Goal: Information Seeking & Learning: Check status

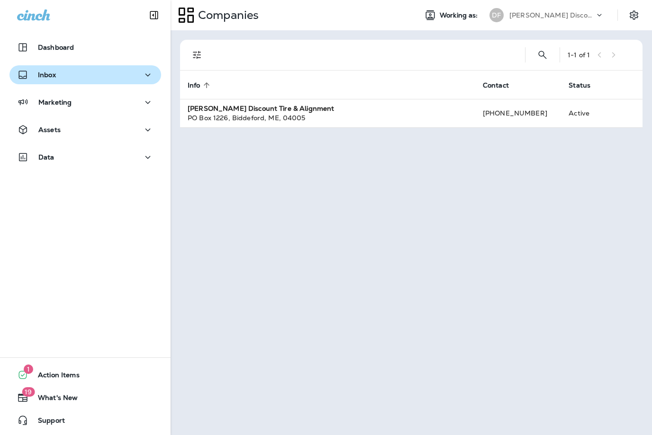
click at [36, 79] on div "Inbox" at bounding box center [36, 75] width 39 height 12
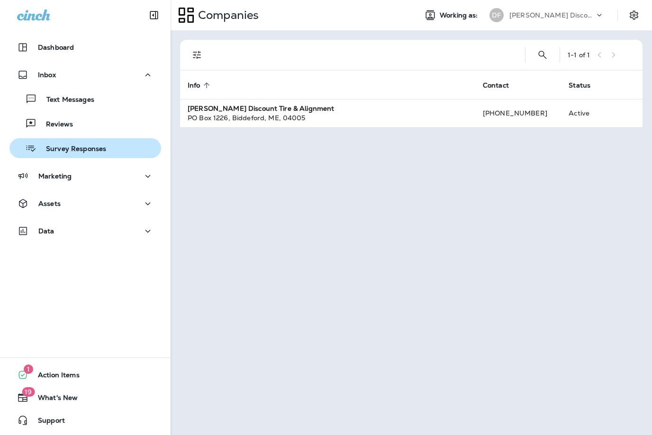
click at [51, 153] on p "Survey Responses" at bounding box center [71, 149] width 70 height 9
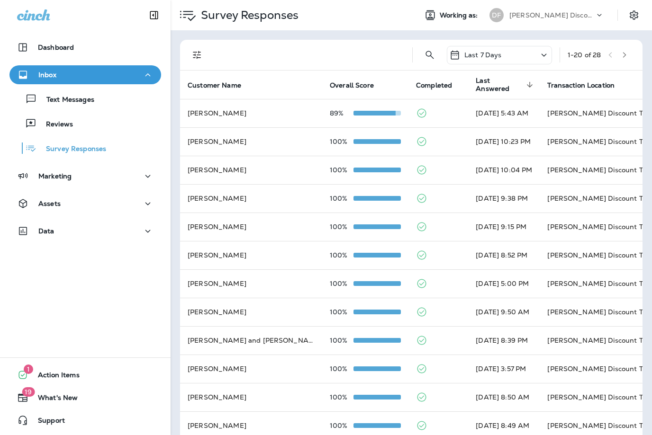
click at [548, 57] on icon at bounding box center [543, 55] width 11 height 12
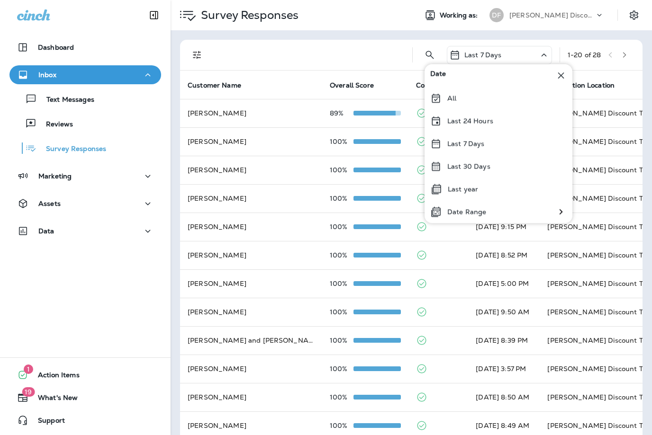
click at [597, 20] on div at bounding box center [604, 17] width 18 height 14
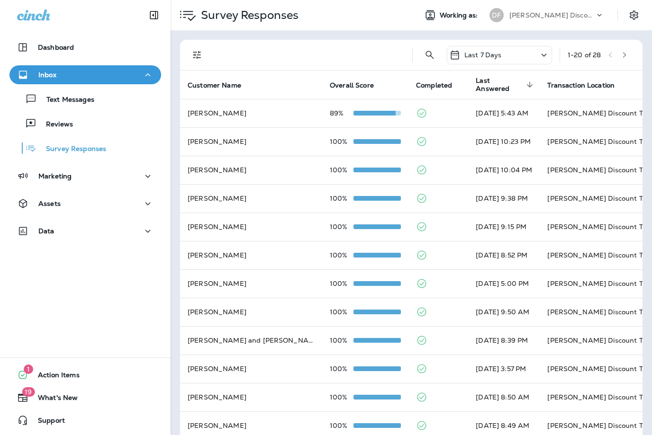
click at [588, 21] on div "[PERSON_NAME] Discount Tire & Alignment" at bounding box center [551, 15] width 85 height 14
click at [126, 361] on div "Dashboard Inbox Text Messages Reviews Survey Responses Marketing Assets Data 1 …" at bounding box center [85, 217] width 171 height 435
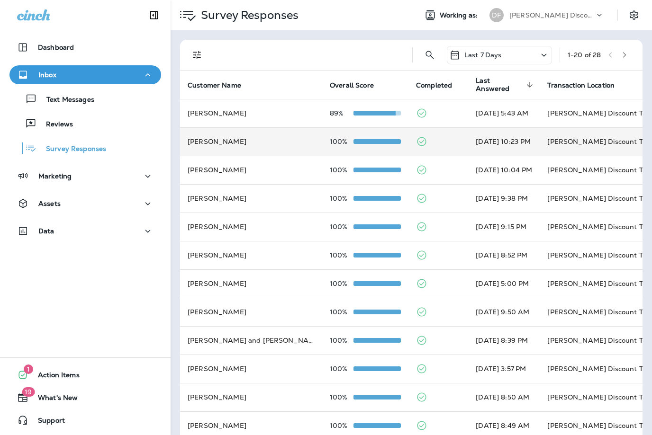
click at [585, 135] on td "[PERSON_NAME] Discount Tire & Alignment [GEOGRAPHIC_DATA] ([STREET_ADDRESS])" at bounding box center [611, 141] width 142 height 28
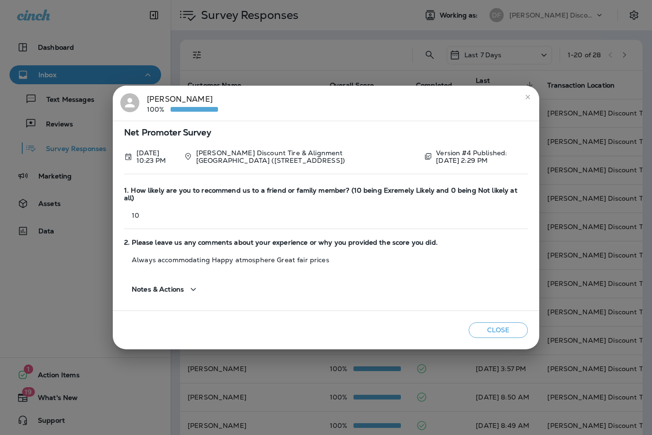
click at [530, 99] on icon "close" at bounding box center [528, 97] width 8 height 8
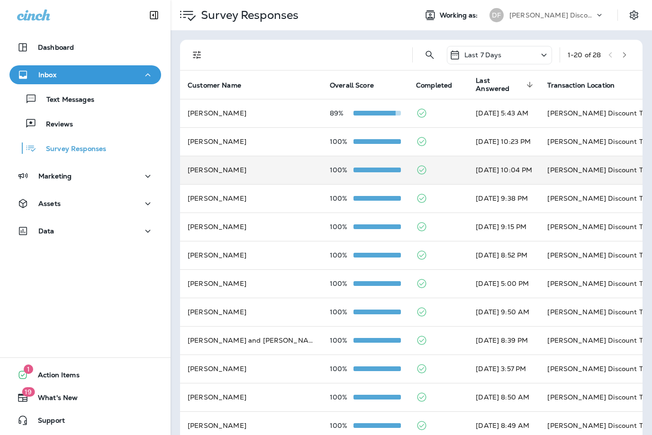
click at [586, 158] on td "[PERSON_NAME] Discount Tire And Alignment - [GEOGRAPHIC_DATA] ([STREET_ADDRESS])" at bounding box center [611, 170] width 142 height 28
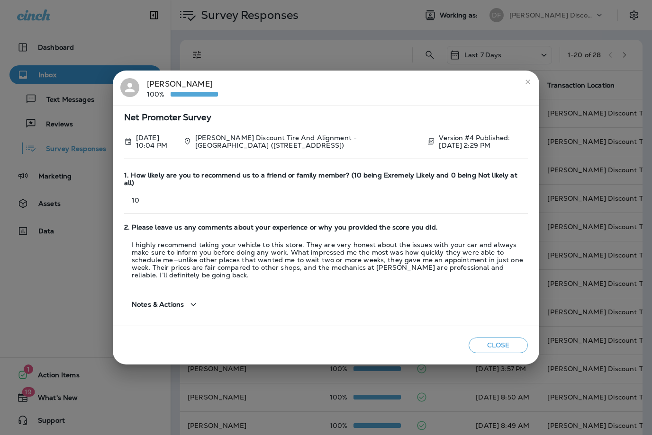
click at [529, 83] on icon "close" at bounding box center [528, 82] width 8 height 8
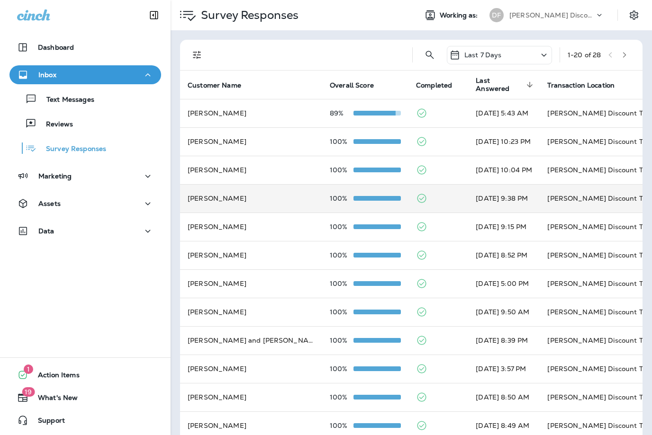
click at [587, 191] on td "[PERSON_NAME] Discount Tire & Alignment [GEOGRAPHIC_DATA] ([STREET_ADDRESS])" at bounding box center [611, 198] width 142 height 28
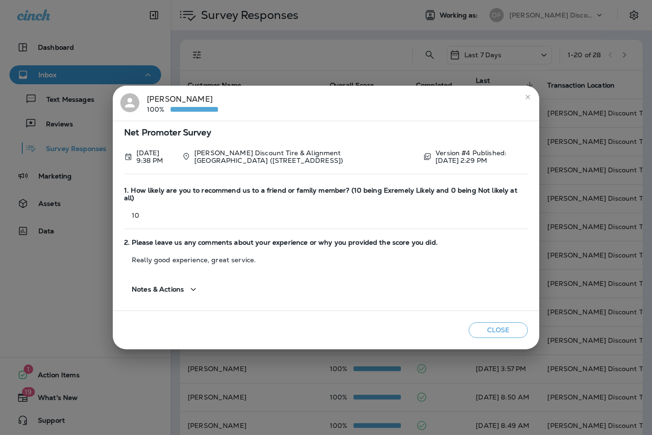
click at [526, 101] on icon "close" at bounding box center [528, 97] width 8 height 8
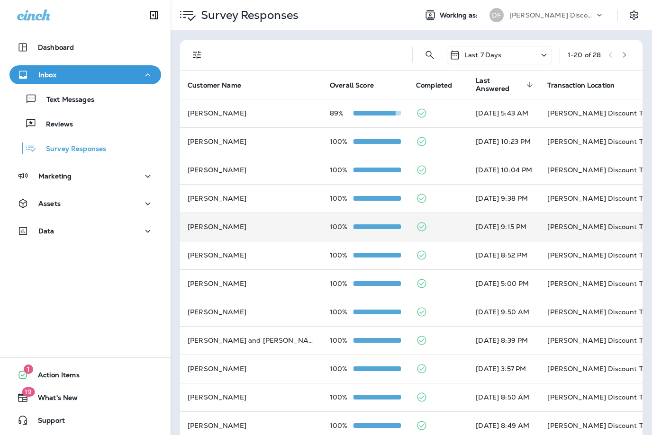
click at [574, 222] on td "[PERSON_NAME] Discount Tire & Alignment [GEOGRAPHIC_DATA] ([STREET_ADDRESS])" at bounding box center [611, 227] width 142 height 28
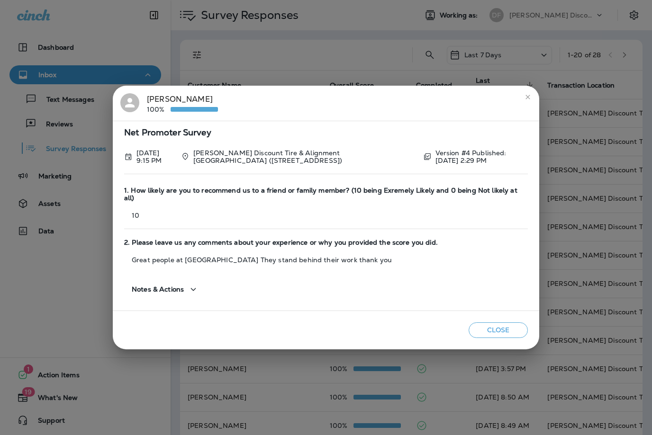
click at [525, 101] on icon "close" at bounding box center [528, 97] width 8 height 8
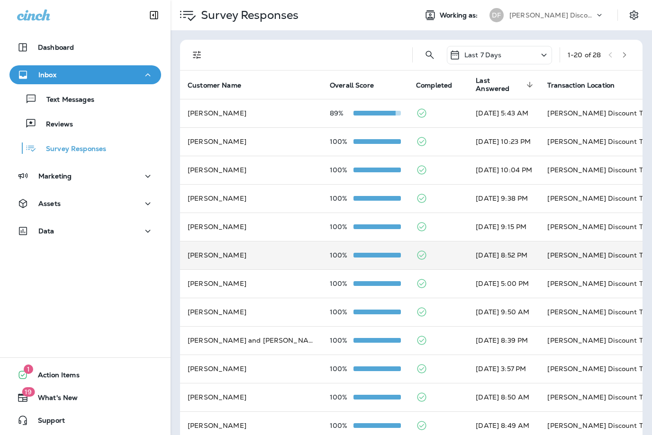
click at [572, 250] on td "[PERSON_NAME] Discount Tire & Alignment [GEOGRAPHIC_DATA] ([STREET_ADDRESS])" at bounding box center [611, 255] width 142 height 28
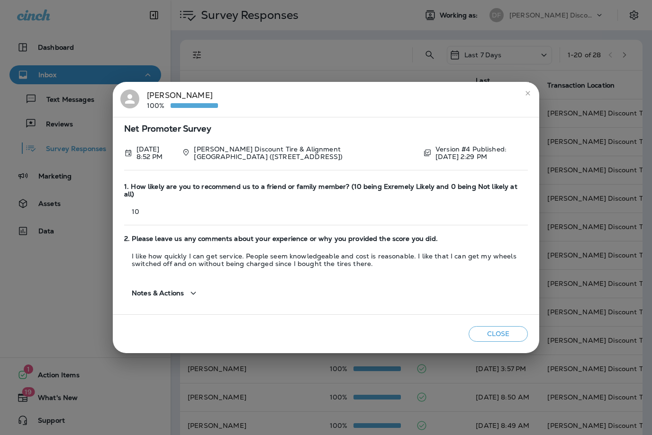
click at [530, 95] on icon "close" at bounding box center [528, 94] width 8 height 8
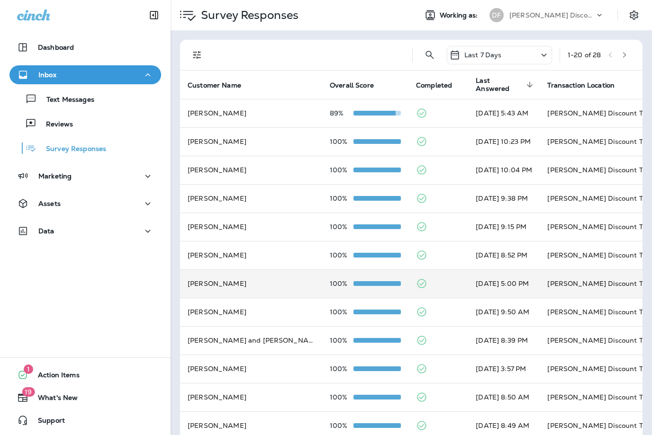
click at [576, 276] on td "[PERSON_NAME] Discount Tire & Alignment [GEOGRAPHIC_DATA] ([STREET_ADDRESS])" at bounding box center [611, 284] width 142 height 28
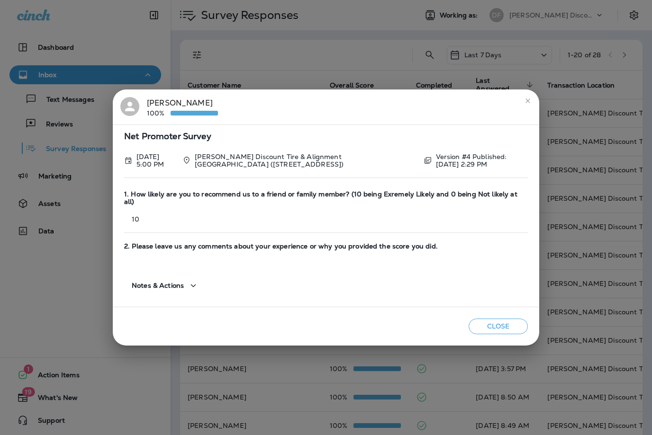
click at [524, 98] on button "close" at bounding box center [527, 100] width 15 height 15
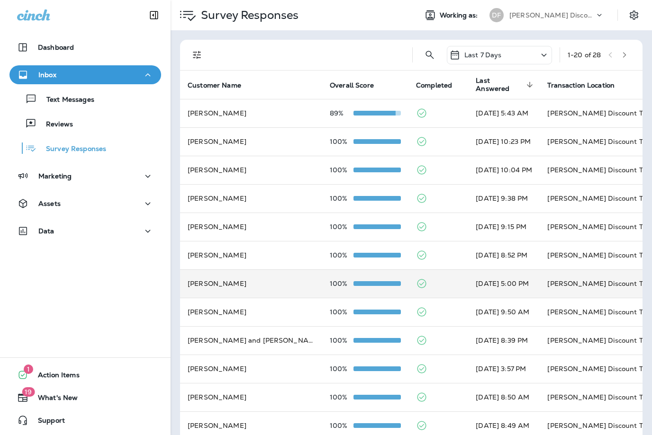
click at [585, 277] on td "[PERSON_NAME] Discount Tire & Alignment [GEOGRAPHIC_DATA] ([STREET_ADDRESS])" at bounding box center [611, 284] width 142 height 28
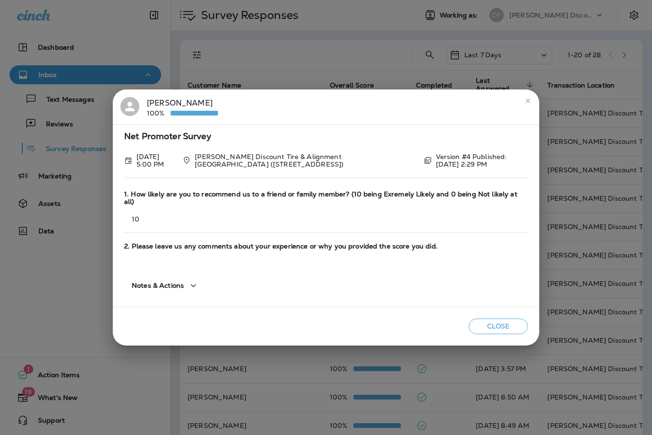
click at [525, 100] on icon "close" at bounding box center [528, 101] width 8 height 8
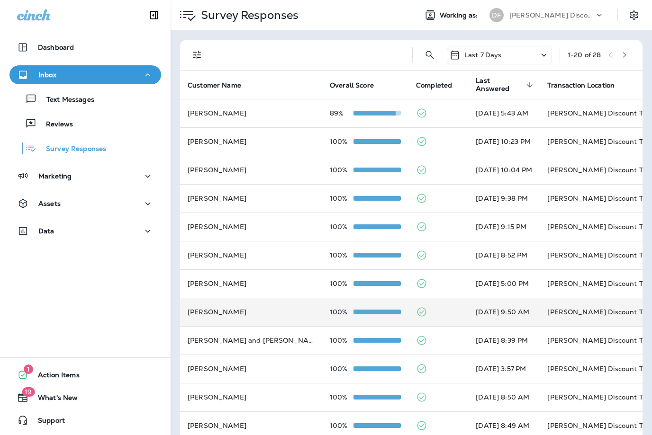
click at [596, 305] on td "[PERSON_NAME] Discount Tire & Alignment [GEOGRAPHIC_DATA] ([STREET_ADDRESS])" at bounding box center [611, 312] width 142 height 28
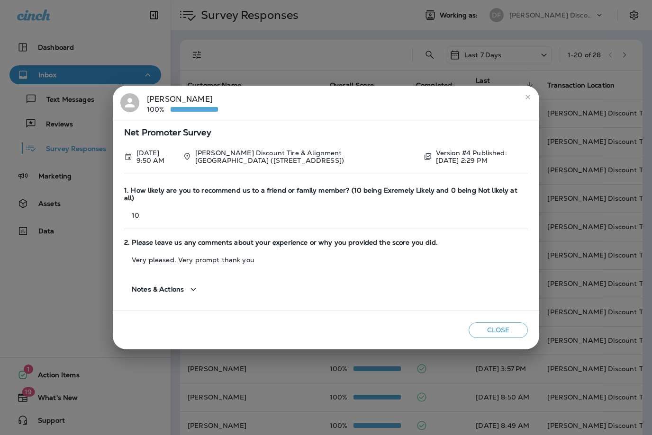
click at [530, 97] on icon "close" at bounding box center [528, 97] width 8 height 8
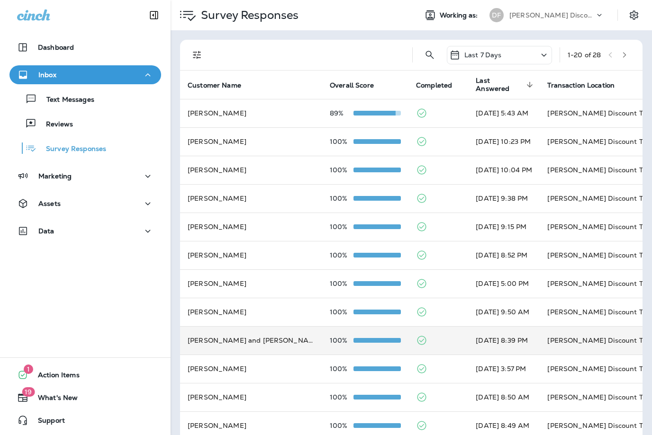
click at [553, 335] on td "[PERSON_NAME] Discount Tire & Alignment - Damariscotta (5 [PERSON_NAME] Plz,)" at bounding box center [611, 340] width 142 height 28
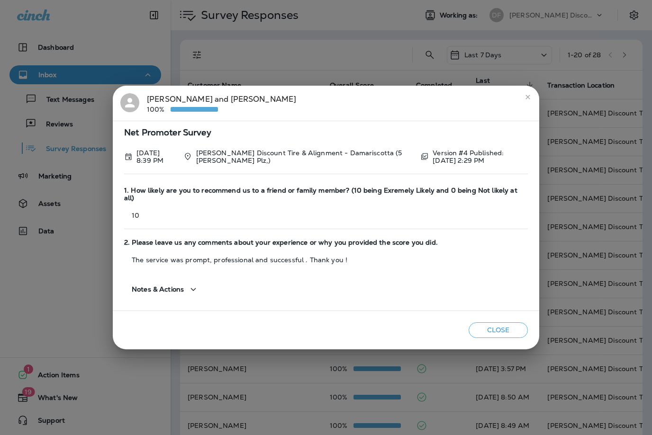
click at [527, 99] on icon "close" at bounding box center [527, 97] width 4 height 4
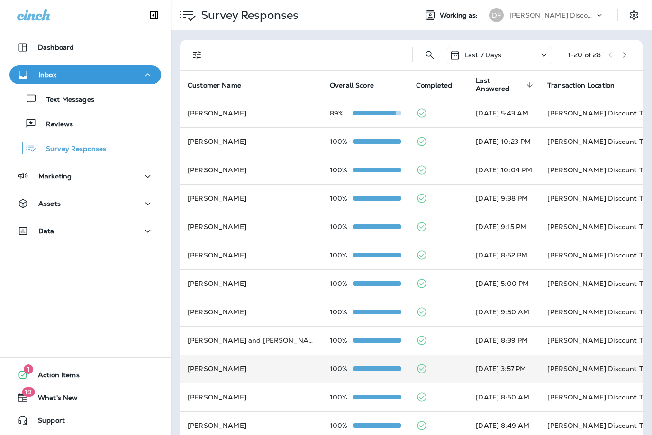
click at [546, 363] on td "[PERSON_NAME] Discount Tire And Alignment - [GEOGRAPHIC_DATA] ([STREET_ADDRESS])" at bounding box center [611, 369] width 142 height 28
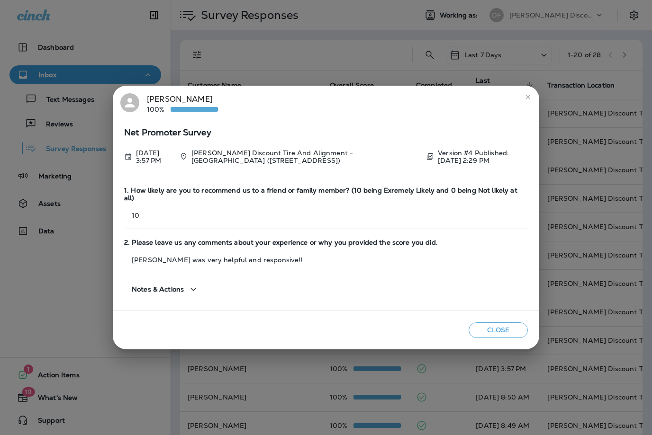
click at [529, 99] on icon "close" at bounding box center [527, 97] width 4 height 4
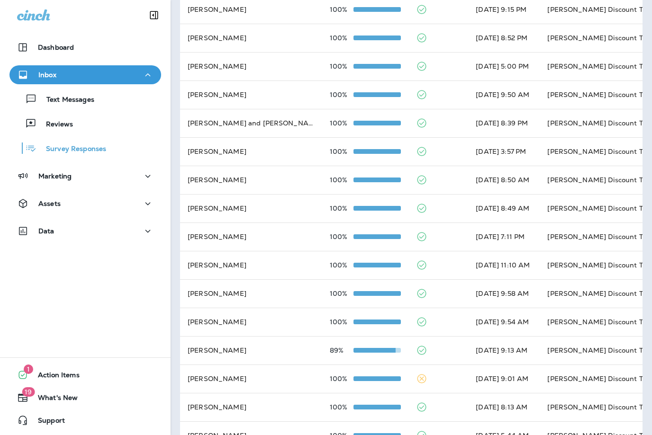
scroll to position [218, 0]
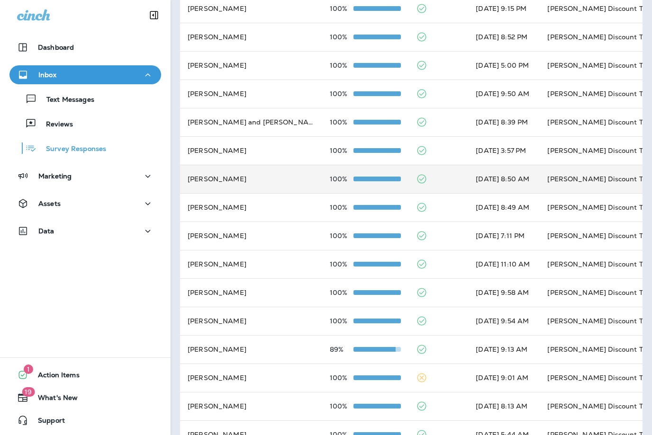
click at [540, 172] on td "[PERSON_NAME] Discount Tire And Alignment - [GEOGRAPHIC_DATA] ([STREET_ADDRESS])" at bounding box center [611, 179] width 142 height 28
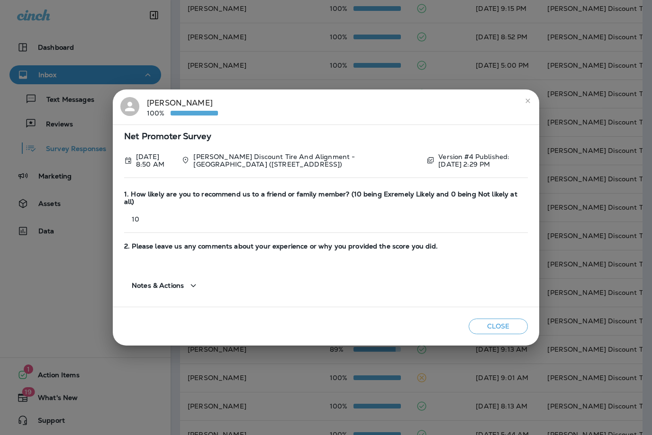
click at [527, 102] on icon "close" at bounding box center [527, 101] width 4 height 4
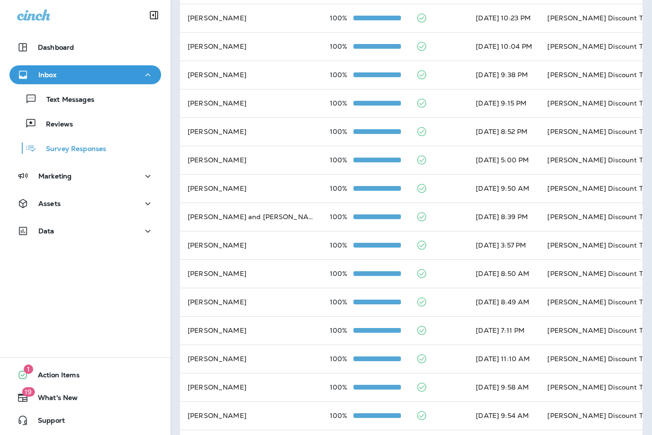
scroll to position [118, 0]
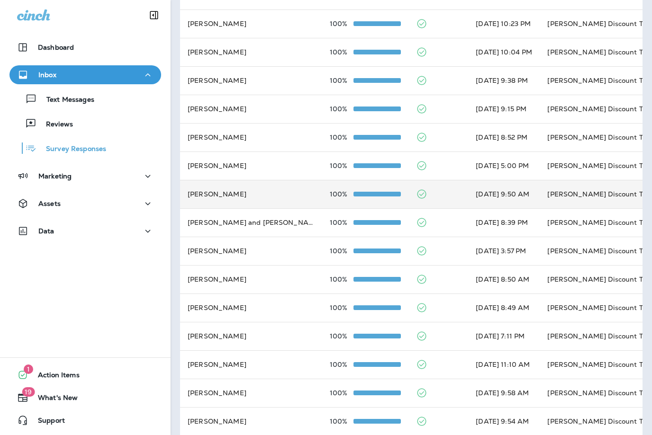
click at [563, 183] on td "[PERSON_NAME] Discount Tire & Alignment [GEOGRAPHIC_DATA] ([STREET_ADDRESS])" at bounding box center [611, 194] width 142 height 28
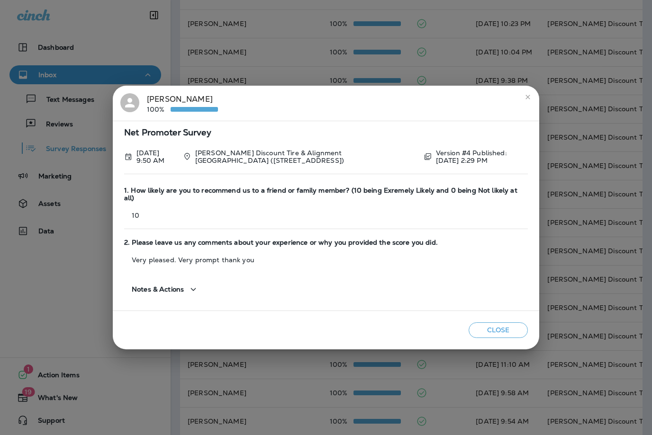
click at [529, 100] on icon "close" at bounding box center [528, 97] width 8 height 8
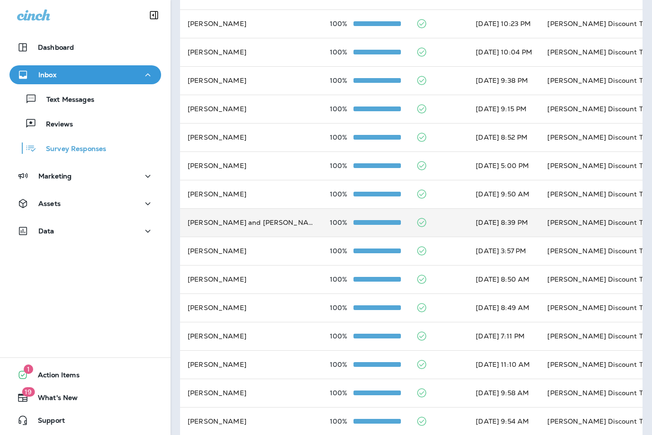
click at [540, 218] on td "[PERSON_NAME] Discount Tire & Alignment - Damariscotta (5 [PERSON_NAME] Plz,)" at bounding box center [611, 222] width 142 height 28
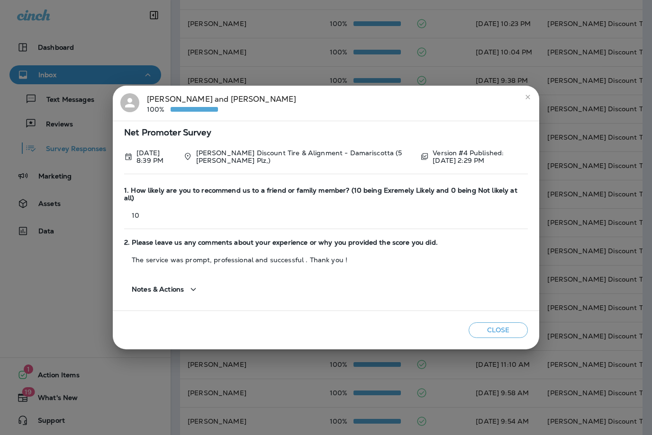
click at [530, 103] on button "close" at bounding box center [527, 97] width 15 height 15
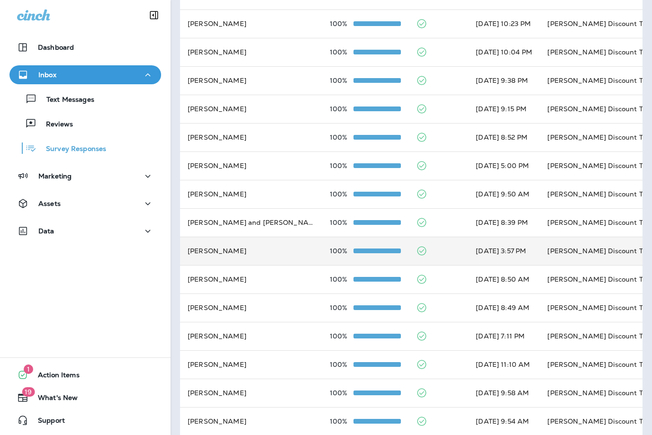
click at [540, 249] on td "[PERSON_NAME] Discount Tire And Alignment - [GEOGRAPHIC_DATA] ([STREET_ADDRESS])" at bounding box center [611, 251] width 142 height 28
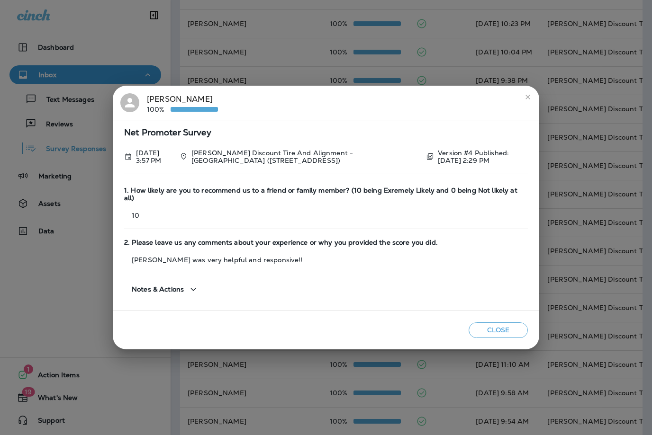
click at [529, 98] on icon "close" at bounding box center [528, 97] width 8 height 8
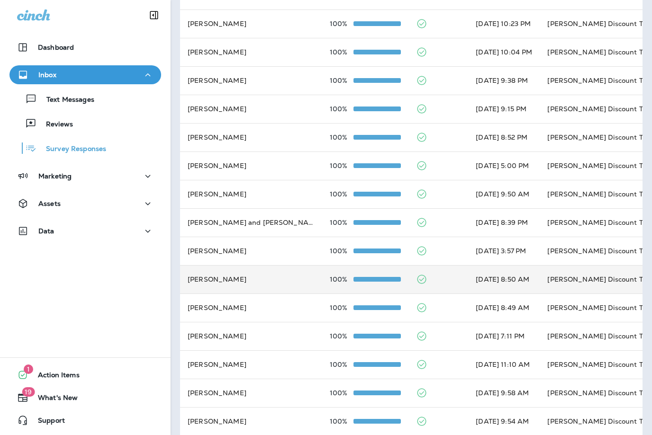
click at [601, 272] on td "[PERSON_NAME] Discount Tire And Alignment - [GEOGRAPHIC_DATA] ([STREET_ADDRESS])" at bounding box center [611, 279] width 142 height 28
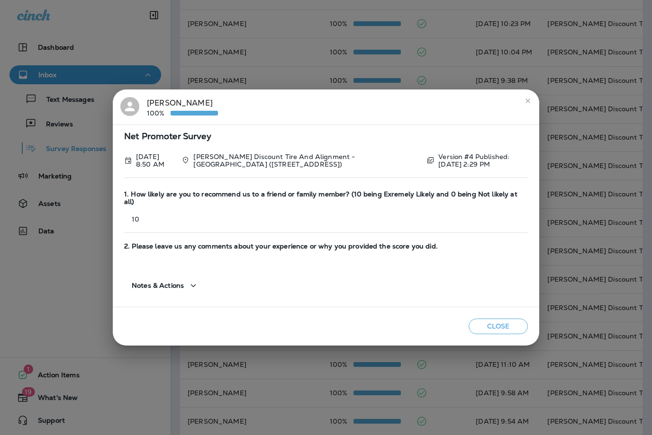
click at [528, 101] on icon "close" at bounding box center [528, 101] width 8 height 8
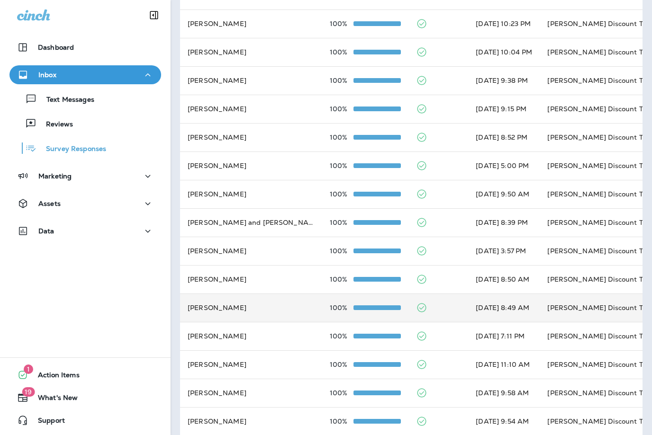
click at [585, 302] on td "[PERSON_NAME] Discount Tire & Alignment- [GEOGRAPHIC_DATA] ([STREET_ADDRESS])" at bounding box center [611, 308] width 142 height 28
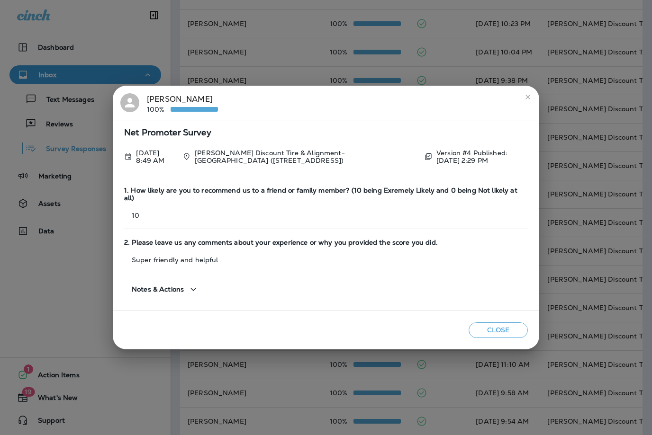
click at [529, 98] on icon "close" at bounding box center [528, 97] width 8 height 8
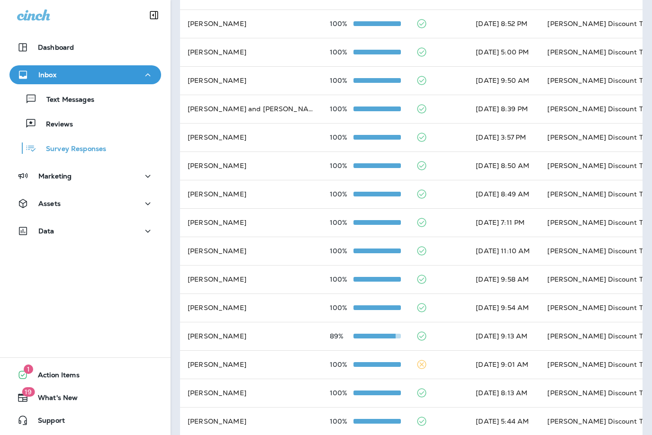
scroll to position [231, 0]
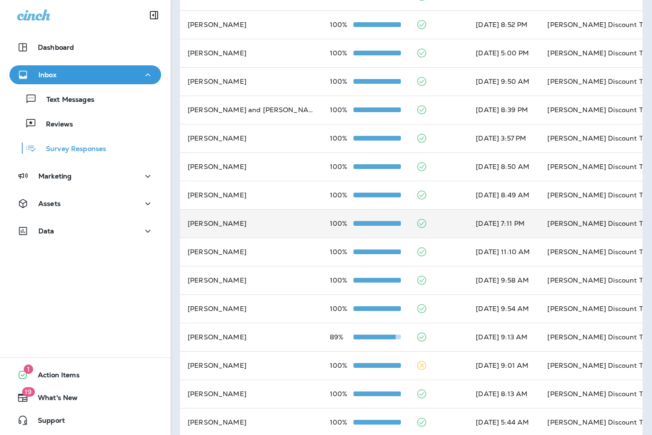
click at [548, 219] on td "[PERSON_NAME] Discount Tire & Alignment - Damariscotta (5 [PERSON_NAME] Plz,)" at bounding box center [611, 223] width 142 height 28
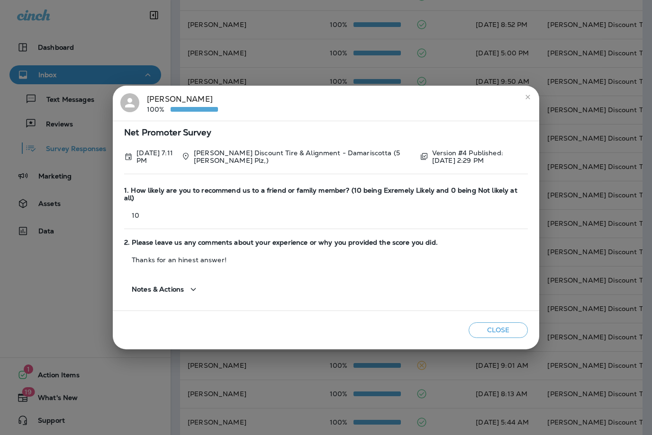
click at [525, 103] on button "close" at bounding box center [527, 97] width 15 height 15
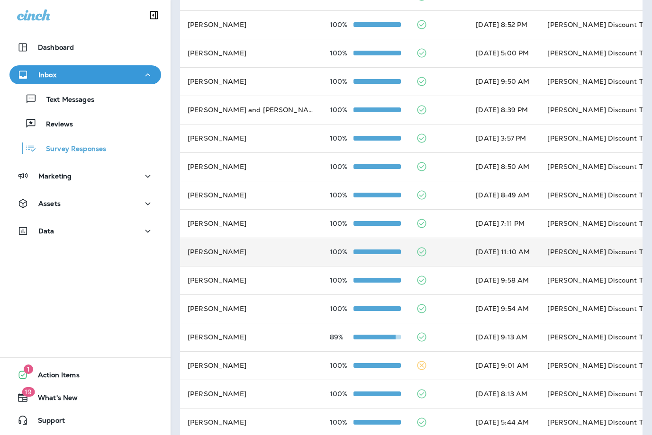
click at [561, 246] on td "[PERSON_NAME] Discount Tire & Alignment [GEOGRAPHIC_DATA] ([STREET_ADDRESS])" at bounding box center [611, 252] width 142 height 28
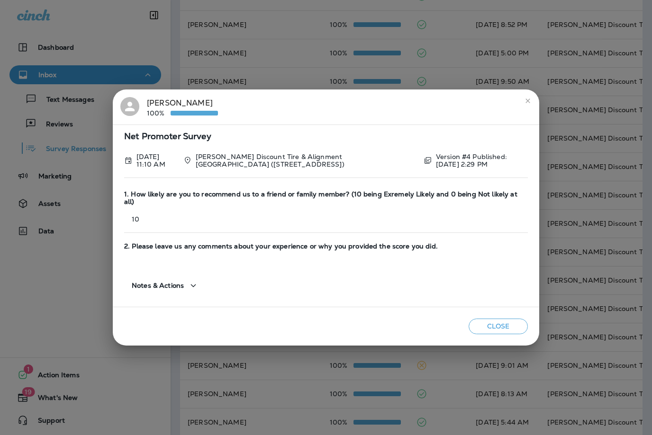
click at [528, 107] on button "close" at bounding box center [527, 100] width 15 height 15
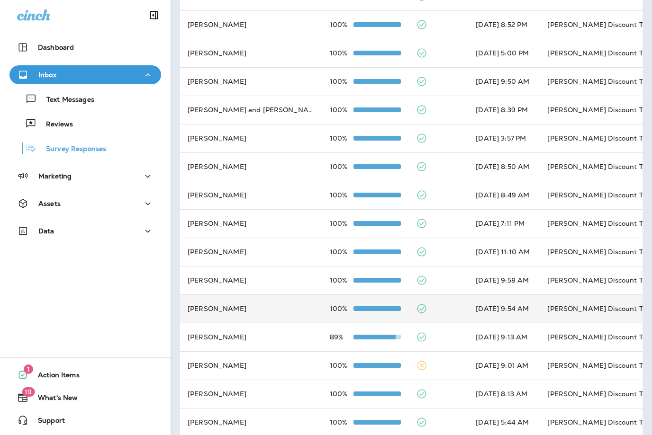
click at [594, 302] on td "[PERSON_NAME] Discount Tire & Alignment - Damariscotta (5 [PERSON_NAME] Plz,)" at bounding box center [611, 309] width 142 height 28
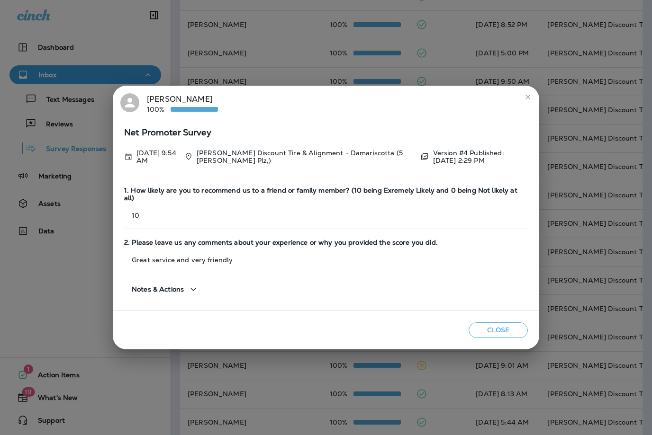
click at [527, 98] on icon "close" at bounding box center [527, 97] width 4 height 4
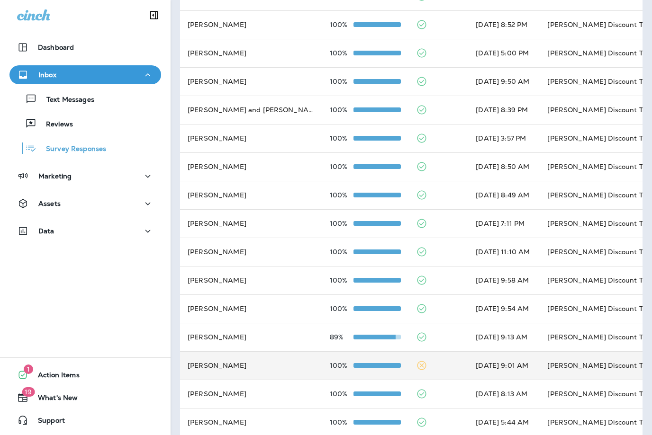
click at [564, 359] on td "[PERSON_NAME] Discount Tire & Alignment - Damariscotta (5 [PERSON_NAME] Plz,)" at bounding box center [611, 366] width 142 height 28
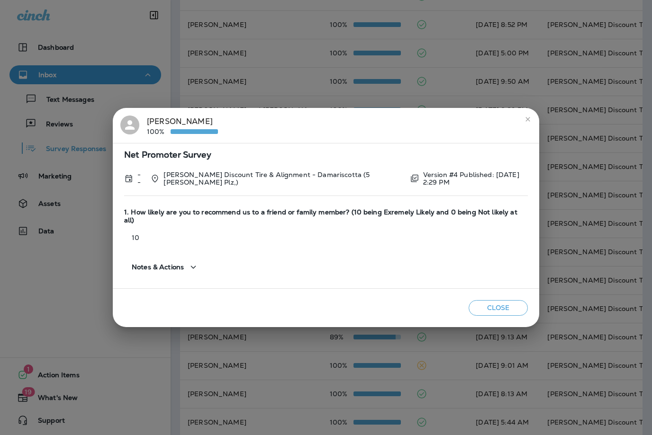
click at [528, 123] on icon "close" at bounding box center [528, 120] width 8 height 8
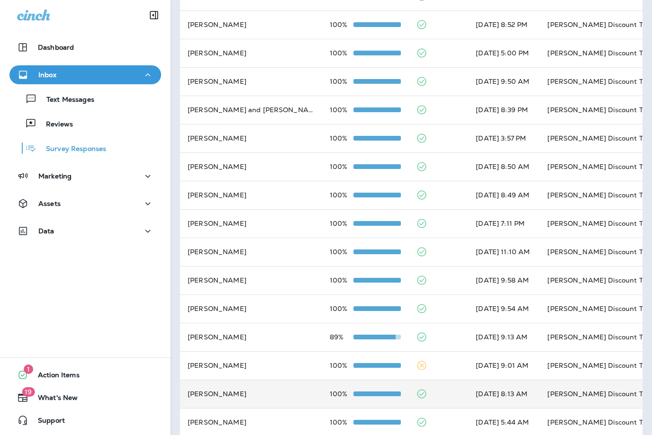
click at [554, 385] on td "[PERSON_NAME] Discount Tire & Alignment- [GEOGRAPHIC_DATA] ([STREET_ADDRESS])" at bounding box center [611, 394] width 142 height 28
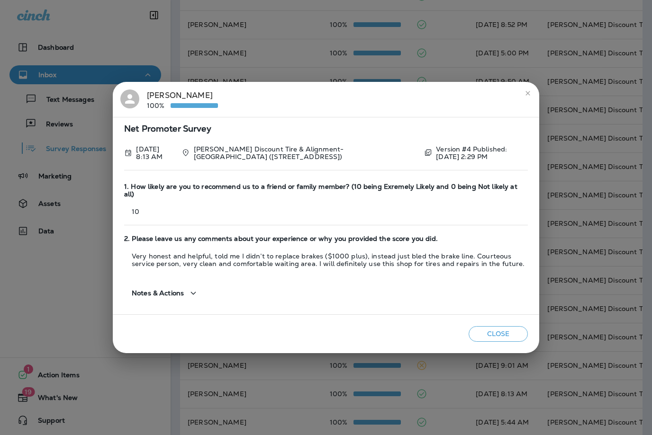
click at [524, 98] on button "close" at bounding box center [527, 93] width 15 height 15
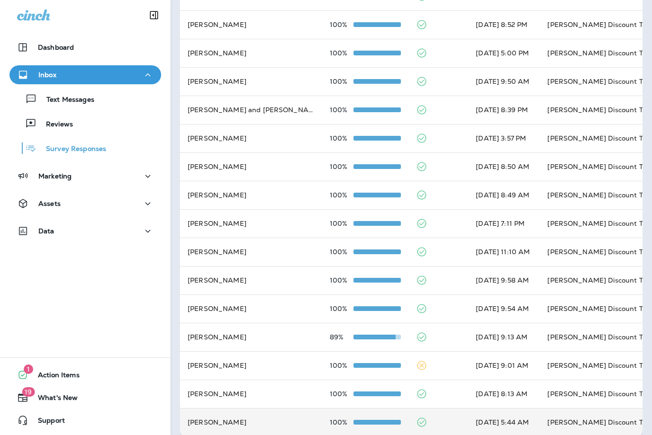
click at [580, 415] on td "[PERSON_NAME] Discount Tire & Alignment [PERSON_NAME] ([STREET_ADDRESS])" at bounding box center [611, 422] width 142 height 28
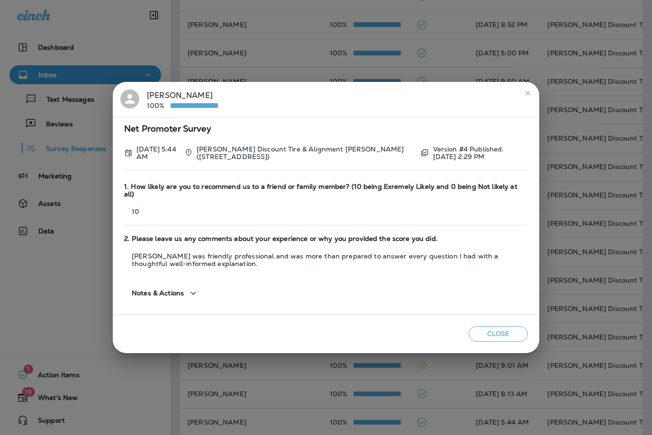
click at [530, 93] on icon "close" at bounding box center [528, 94] width 8 height 8
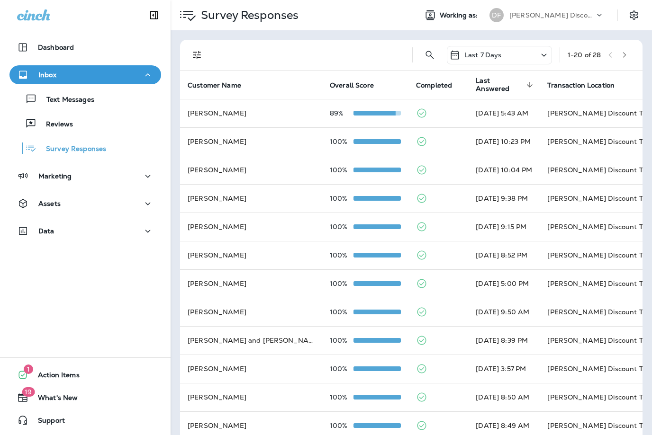
scroll to position [0, 0]
click at [544, 58] on icon at bounding box center [543, 55] width 11 height 12
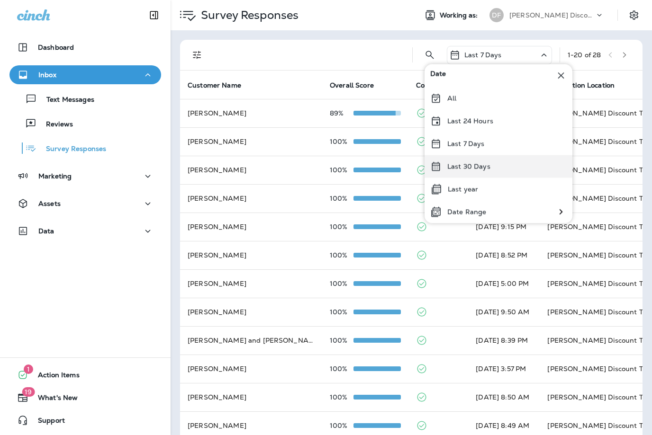
click at [492, 167] on div "Last 30 Days" at bounding box center [499, 166] width 148 height 23
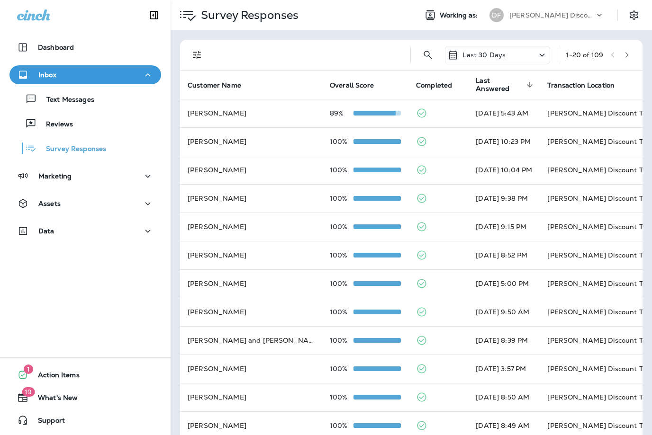
click at [622, 58] on button "button" at bounding box center [627, 55] width 14 height 14
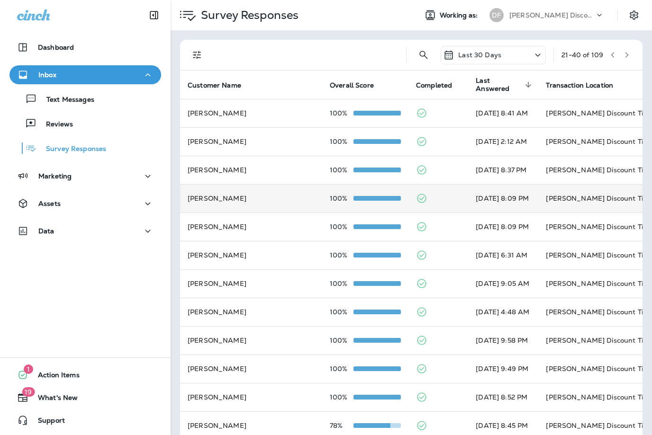
click at [563, 191] on td "[PERSON_NAME] Discount Tire & Alignment- [GEOGRAPHIC_DATA] ([STREET_ADDRESS])" at bounding box center [609, 198] width 142 height 28
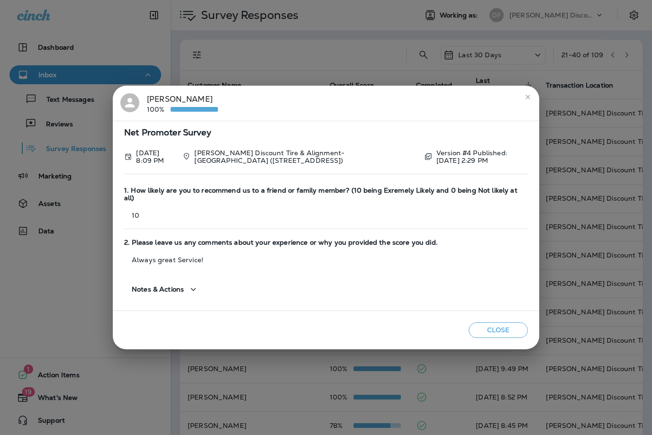
click at [528, 99] on icon "close" at bounding box center [528, 97] width 8 height 8
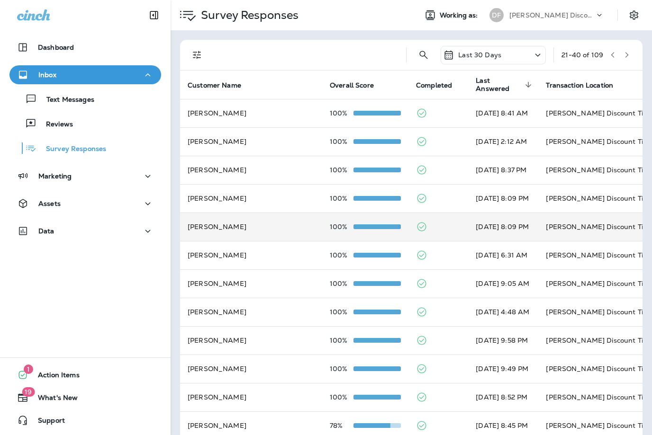
click at [562, 217] on td "[PERSON_NAME] Discount Tire & Alignment- [GEOGRAPHIC_DATA] ([STREET_ADDRESS])" at bounding box center [609, 227] width 142 height 28
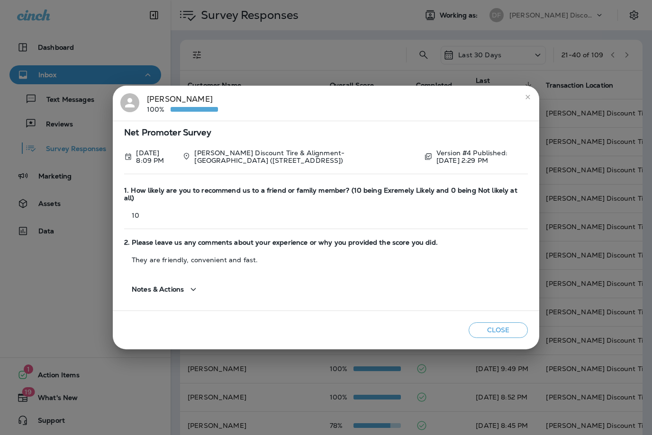
click at [527, 100] on icon "close" at bounding box center [528, 97] width 8 height 8
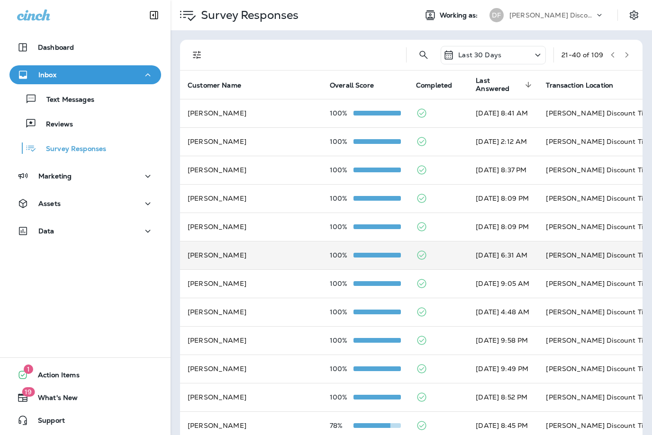
click at [563, 249] on td "[PERSON_NAME] Discount Tire & Alignment [GEOGRAPHIC_DATA] ([STREET_ADDRESS])" at bounding box center [609, 255] width 142 height 28
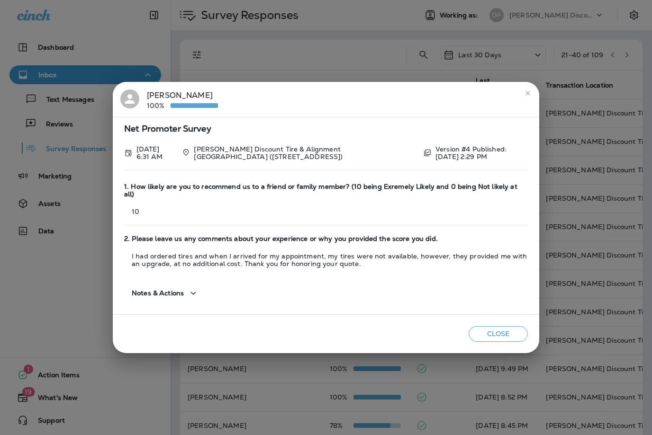
click at [529, 94] on icon "close" at bounding box center [528, 94] width 8 height 8
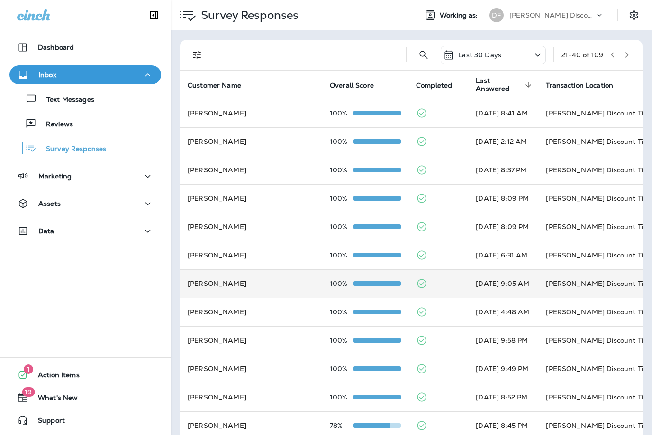
click at [584, 277] on td "[PERSON_NAME] Discount Tire & Alignment- [GEOGRAPHIC_DATA] ([STREET_ADDRESS])" at bounding box center [609, 284] width 142 height 28
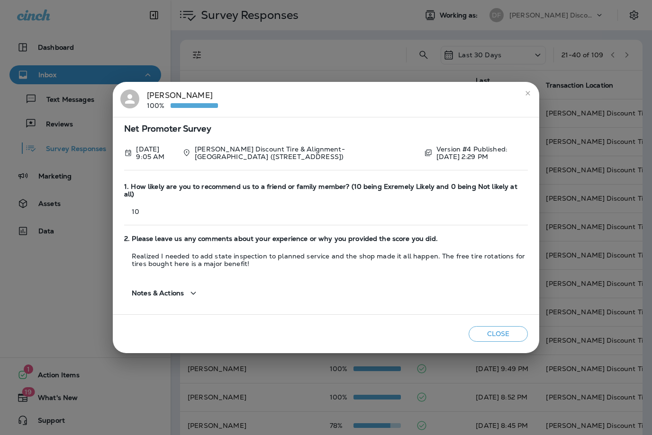
click at [529, 97] on icon "close" at bounding box center [528, 94] width 8 height 8
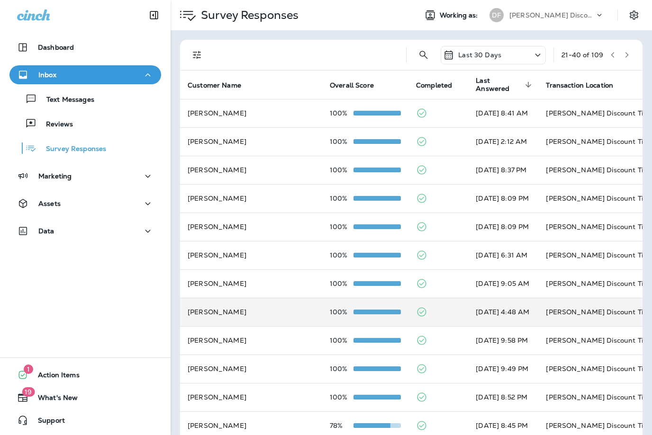
click at [563, 302] on td "[PERSON_NAME] Discount Tire & Alignment- [GEOGRAPHIC_DATA] ([STREET_ADDRESS])" at bounding box center [609, 312] width 142 height 28
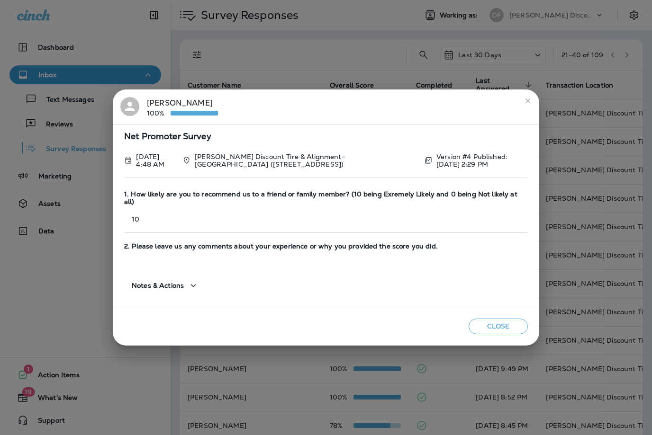
click at [528, 101] on icon "close" at bounding box center [528, 101] width 8 height 8
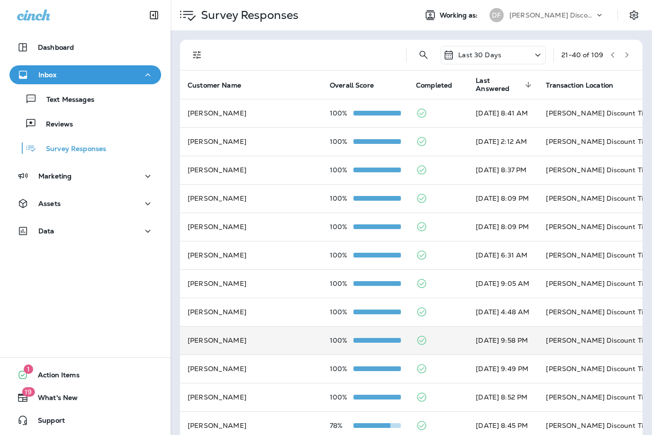
click at [550, 333] on td "[PERSON_NAME] Discount Tire And Alignment - [GEOGRAPHIC_DATA] ([STREET_ADDRESS])" at bounding box center [609, 340] width 142 height 28
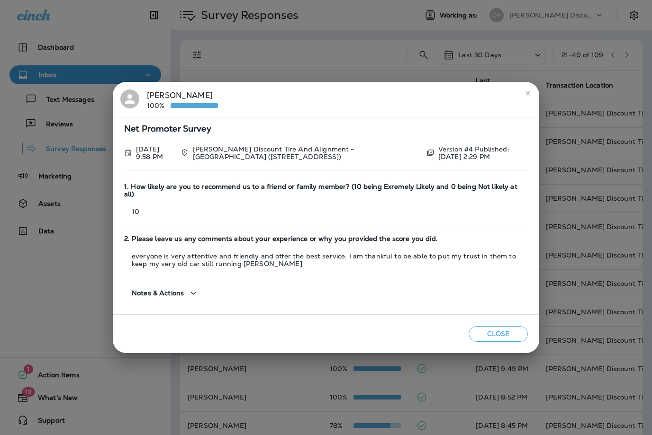
click at [526, 96] on icon "close" at bounding box center [528, 94] width 8 height 8
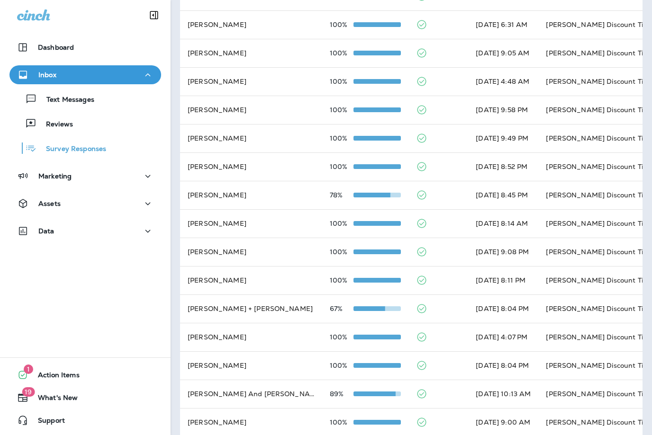
scroll to position [231, 0]
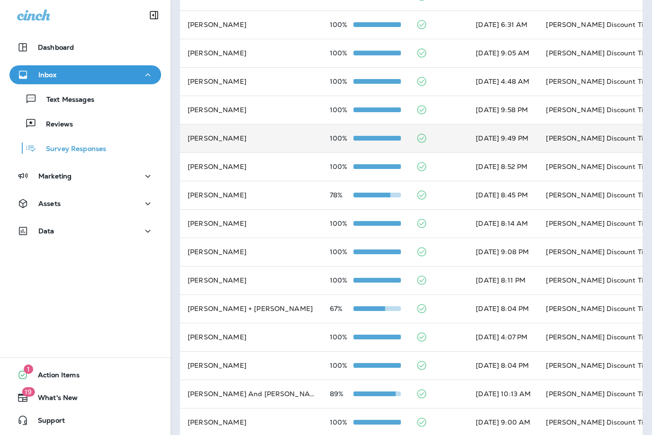
click at [538, 136] on td "[PERSON_NAME] Discount Tire & Alignment - Damariscotta (5 [PERSON_NAME] Plz,)" at bounding box center [609, 138] width 142 height 28
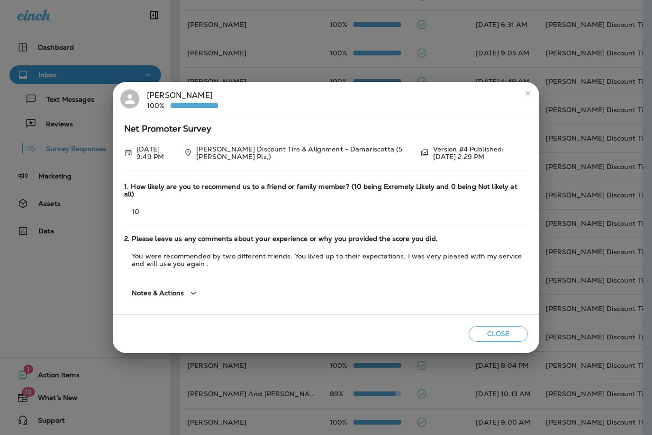
click at [526, 97] on icon "close" at bounding box center [528, 94] width 8 height 8
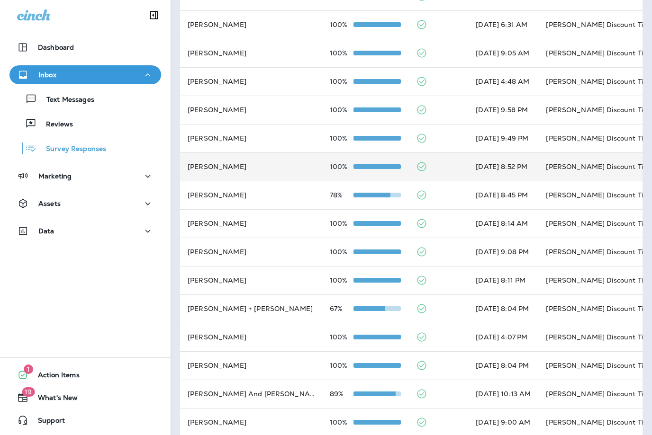
click at [544, 160] on td "[PERSON_NAME] Discount Tire & Alignment [GEOGRAPHIC_DATA] ([STREET_ADDRESS])" at bounding box center [609, 167] width 142 height 28
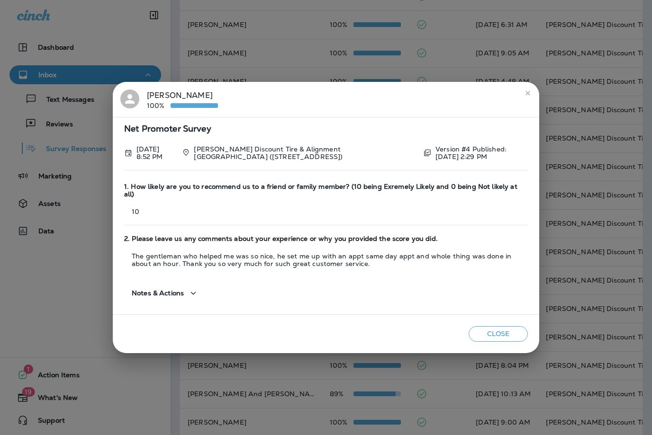
click at [526, 99] on button "close" at bounding box center [527, 93] width 15 height 15
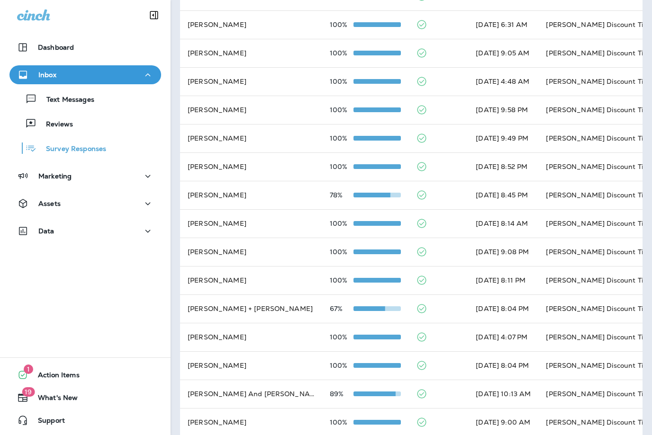
scroll to position [0, 0]
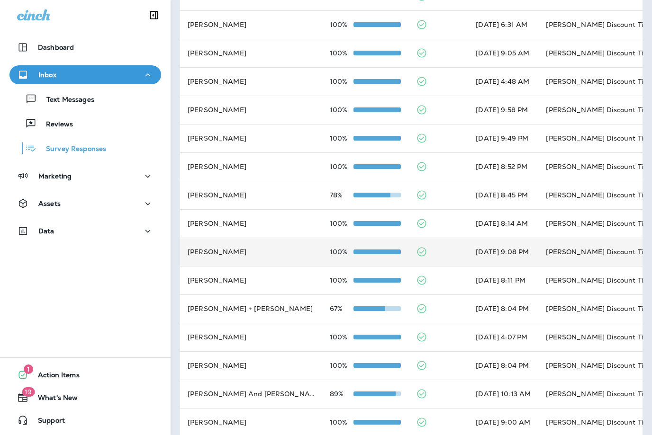
click at [607, 247] on td "[PERSON_NAME] Discount Tire & Alignment [GEOGRAPHIC_DATA] ([STREET_ADDRESS])" at bounding box center [609, 252] width 142 height 28
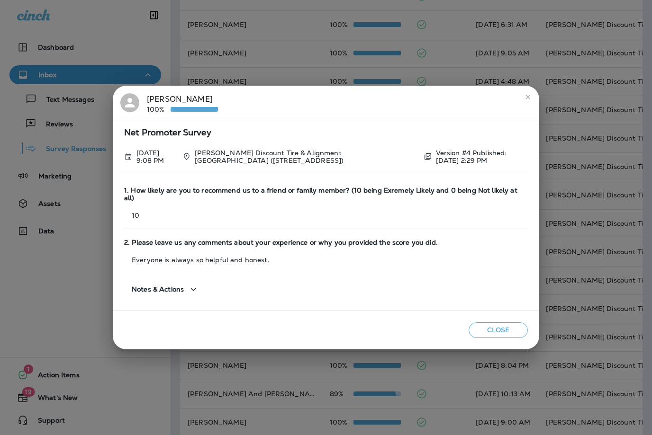
click at [527, 100] on icon "close" at bounding box center [528, 97] width 8 height 8
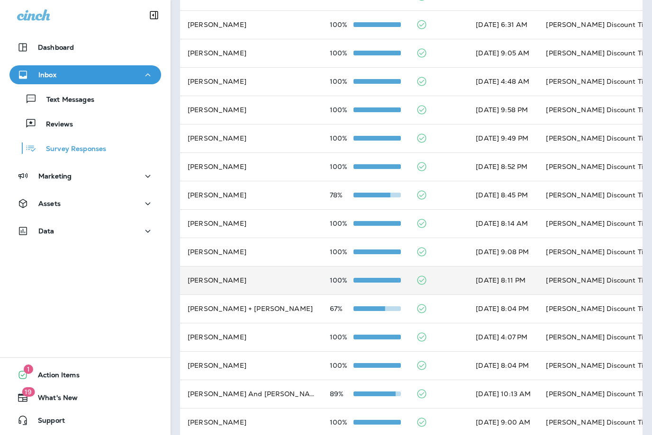
click at [585, 274] on td "[PERSON_NAME] Discount Tire & Alignment [GEOGRAPHIC_DATA] ([STREET_ADDRESS])" at bounding box center [609, 280] width 142 height 28
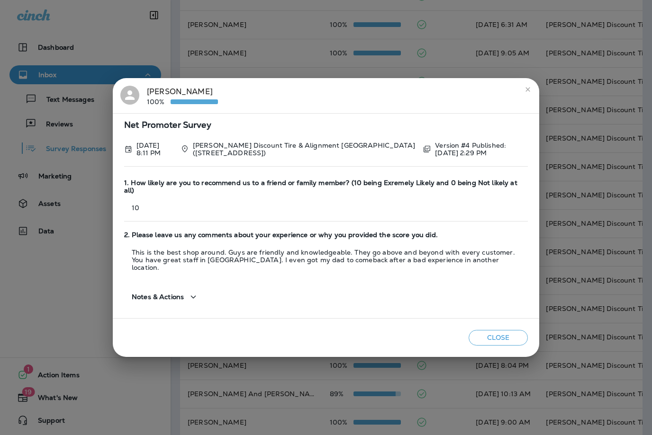
click at [532, 97] on button "close" at bounding box center [527, 89] width 15 height 15
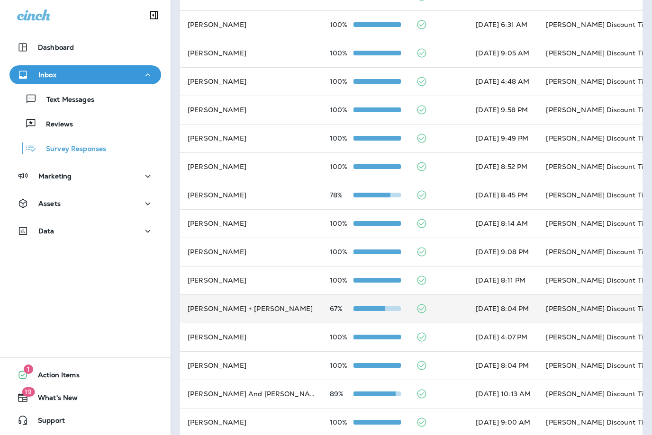
click at [590, 299] on td "[PERSON_NAME] Discount Tire & Alignment [PERSON_NAME] ([STREET_ADDRESS])" at bounding box center [609, 309] width 142 height 28
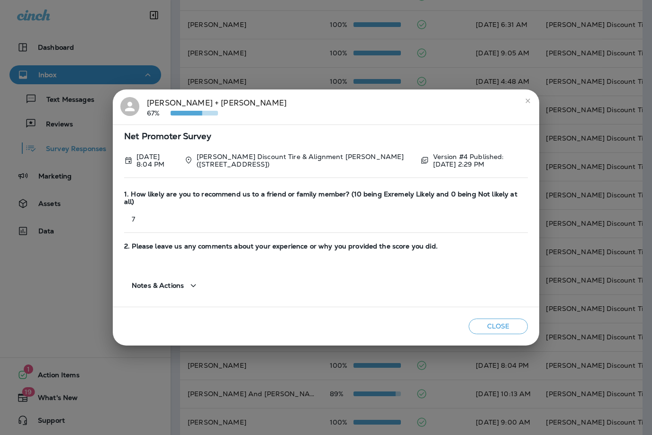
click at [524, 102] on button "close" at bounding box center [527, 100] width 15 height 15
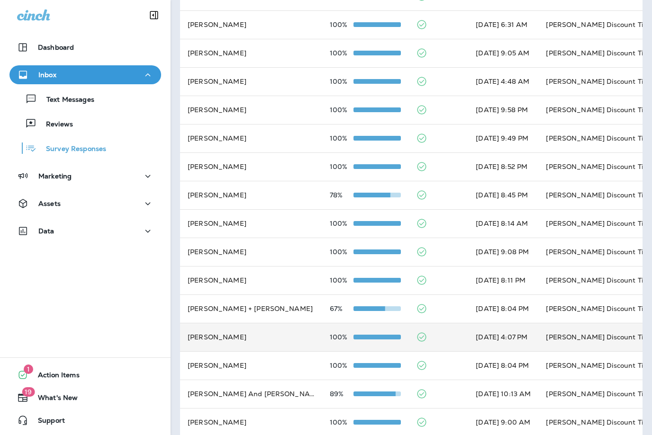
click at [571, 328] on td "[PERSON_NAME] Discount Tire & Alignment - Damariscotta (5 [PERSON_NAME] Plz,)" at bounding box center [609, 337] width 142 height 28
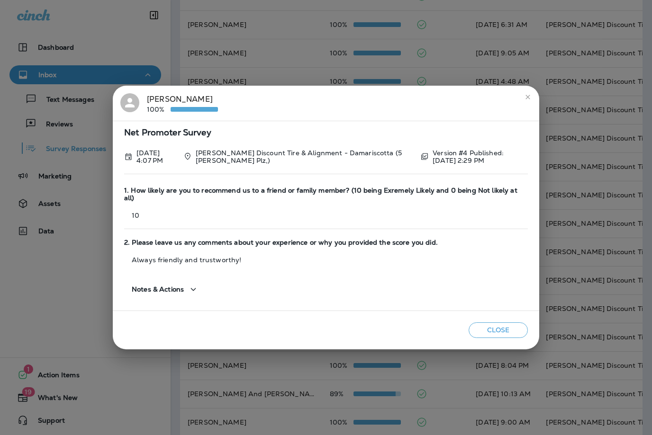
click at [525, 96] on icon "close" at bounding box center [528, 97] width 8 height 8
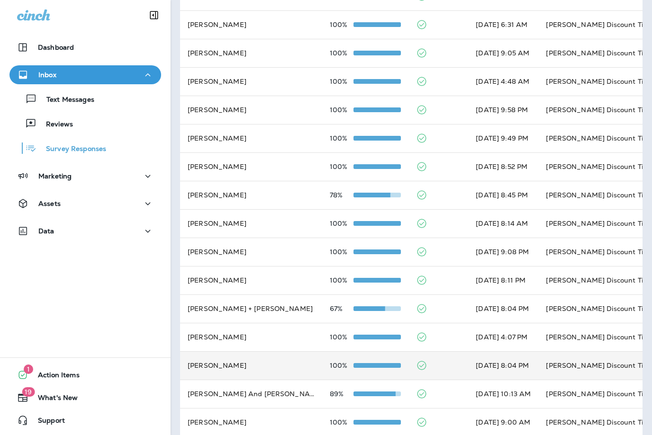
click at [582, 354] on td "[PERSON_NAME] Discount Tire & Alignment- [GEOGRAPHIC_DATA] ([STREET_ADDRESS])" at bounding box center [609, 366] width 142 height 28
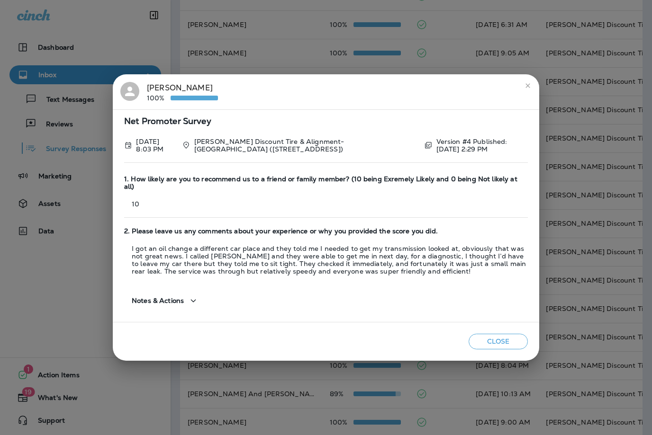
click at [526, 90] on button "close" at bounding box center [527, 85] width 15 height 15
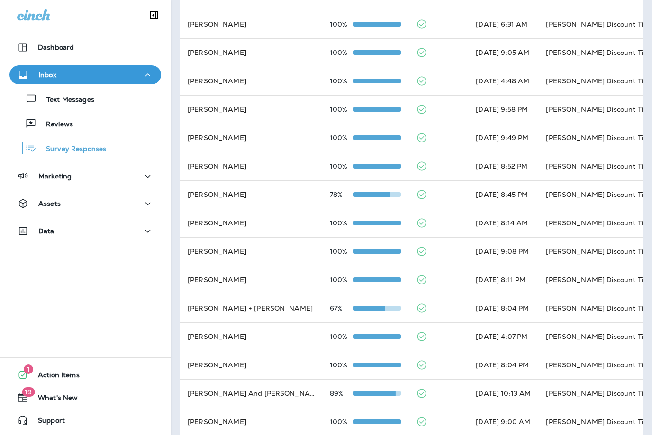
scroll to position [231, 0]
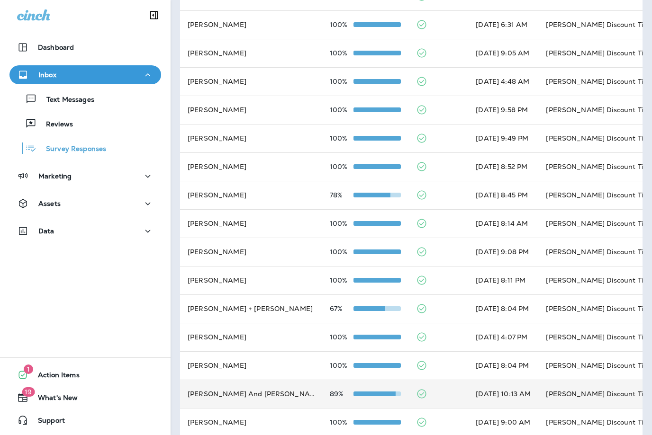
click at [570, 387] on td "[PERSON_NAME] Discount Tire And Alignment - [GEOGRAPHIC_DATA] ([STREET_ADDRESS])" at bounding box center [609, 394] width 142 height 28
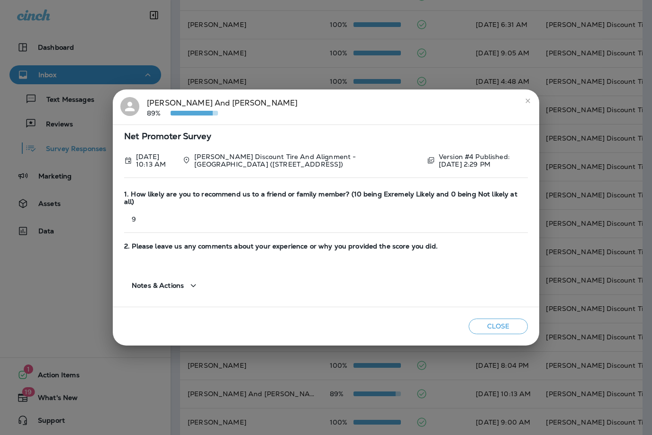
click at [529, 100] on icon "close" at bounding box center [528, 101] width 8 height 8
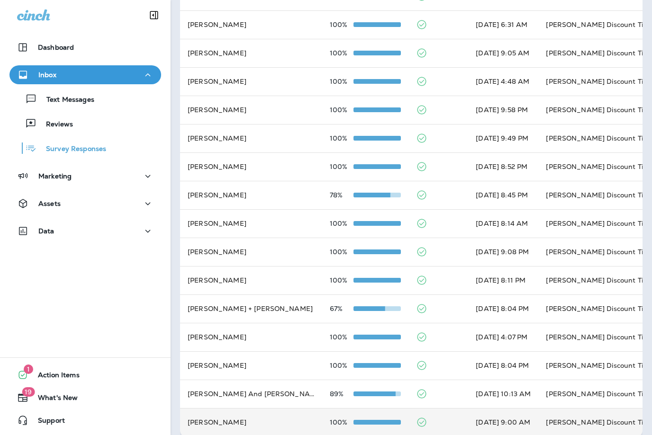
click at [543, 416] on td "[PERSON_NAME] Discount Tire & Alignment - Damariscotta (5 [PERSON_NAME] Plz,)" at bounding box center [609, 422] width 142 height 28
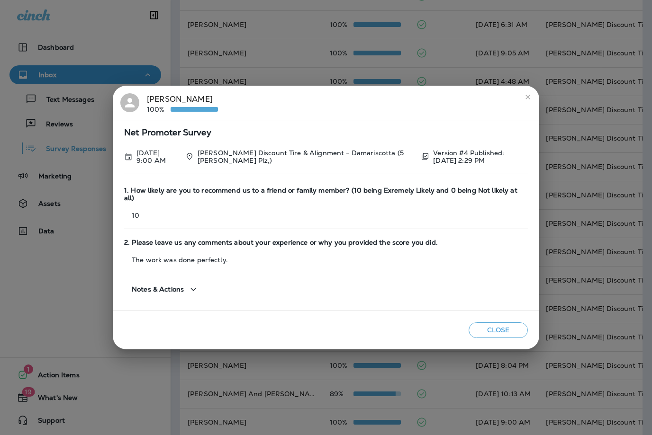
click at [526, 100] on icon "close" at bounding box center [528, 97] width 8 height 8
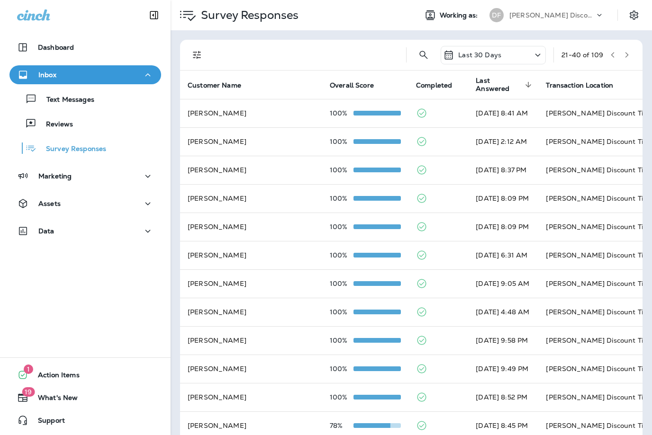
scroll to position [0, 0]
click at [625, 58] on icon "button" at bounding box center [627, 55] width 7 height 7
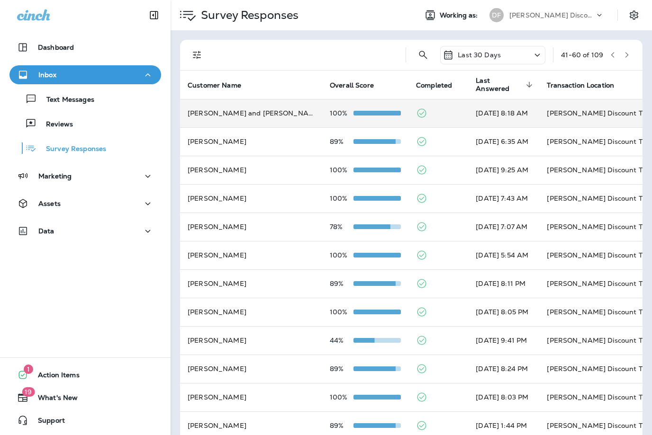
click at [601, 106] on td "[PERSON_NAME] Discount Tire & Alignment - Damariscotta (5 [PERSON_NAME] Plz,)" at bounding box center [610, 113] width 142 height 28
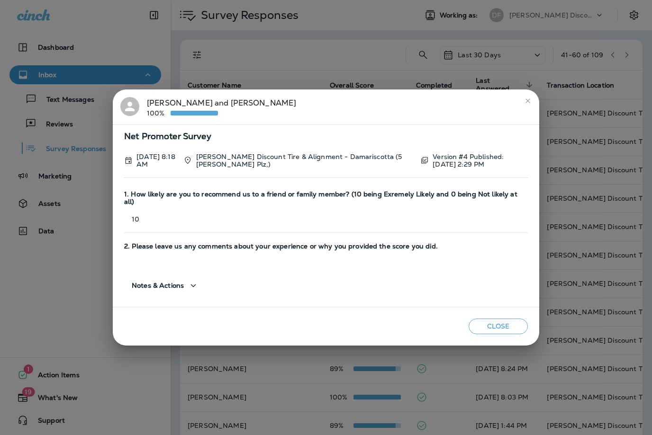
click at [520, 108] on div "[PERSON_NAME] and [PERSON_NAME] 100%" at bounding box center [325, 107] width 411 height 20
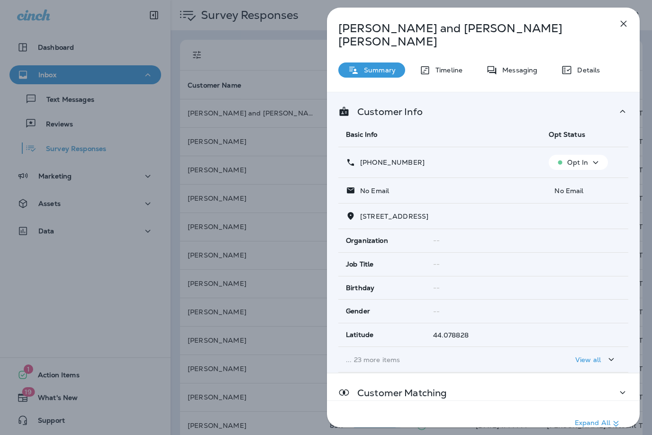
click at [625, 22] on icon "button" at bounding box center [624, 24] width 6 height 6
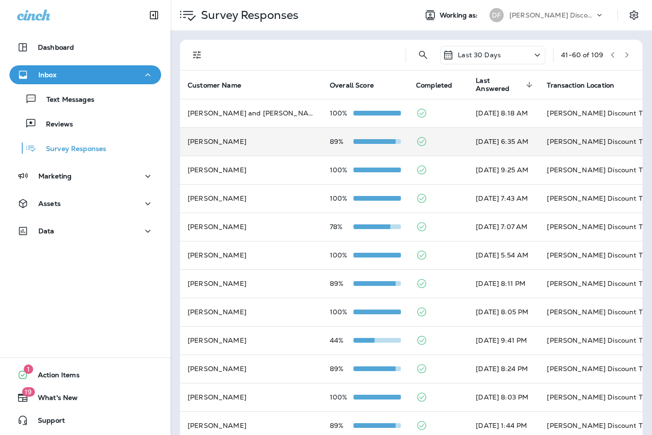
click at [563, 136] on td "[PERSON_NAME] Discount Tire & Alignment [GEOGRAPHIC_DATA] ([STREET_ADDRESS])" at bounding box center [610, 141] width 142 height 28
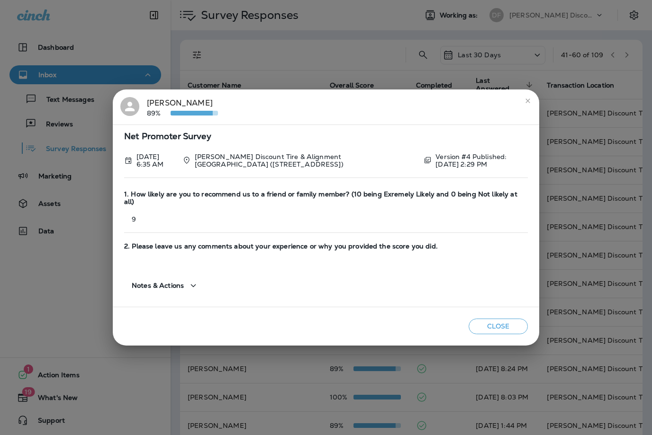
click at [528, 102] on icon "close" at bounding box center [527, 101] width 4 height 4
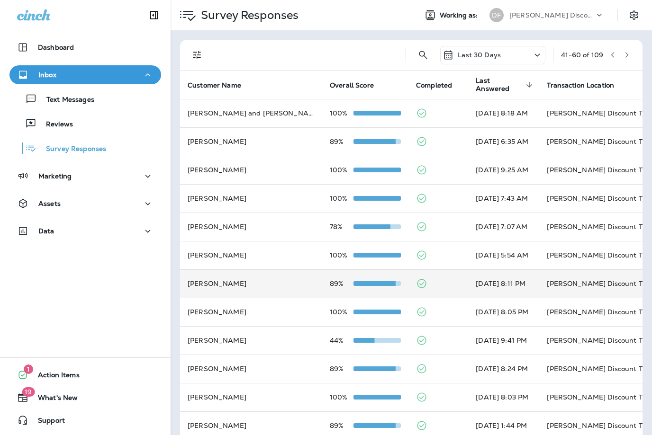
click at [539, 278] on td "[PERSON_NAME] Discount Tire And Alignment - [GEOGRAPHIC_DATA] ([STREET_ADDRESS])" at bounding box center [610, 284] width 142 height 28
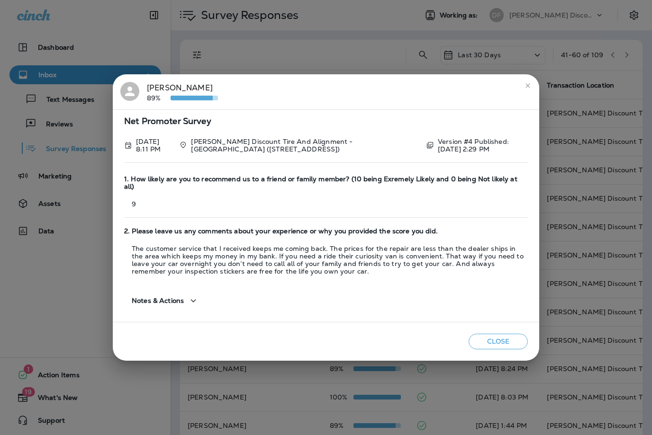
click at [529, 88] on icon "close" at bounding box center [528, 86] width 8 height 8
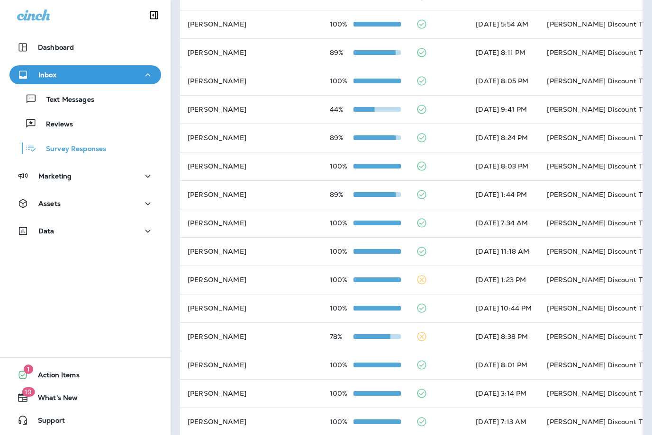
scroll to position [231, 0]
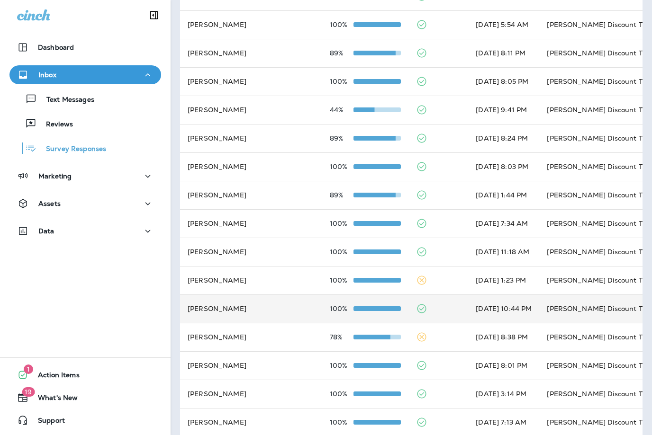
click at [604, 302] on td "[PERSON_NAME] Discount Tire & Alignment [GEOGRAPHIC_DATA] ([STREET_ADDRESS])" at bounding box center [610, 309] width 142 height 28
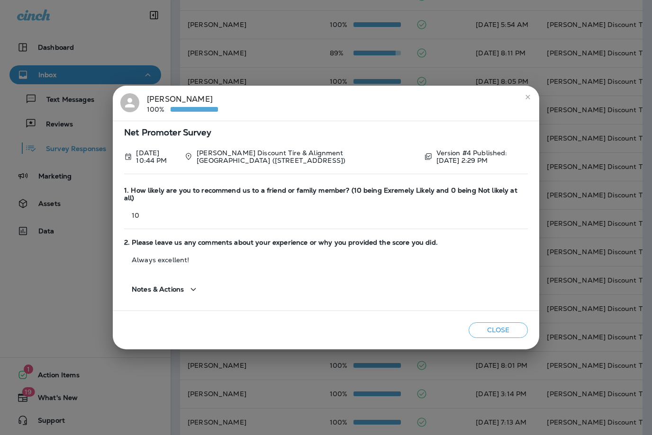
click at [528, 100] on icon "close" at bounding box center [528, 97] width 8 height 8
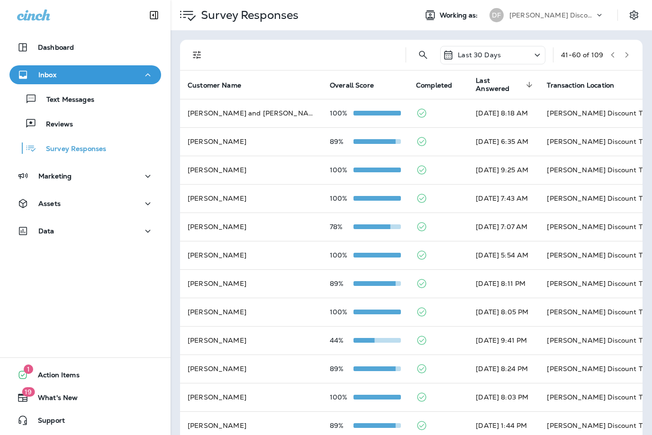
scroll to position [0, 0]
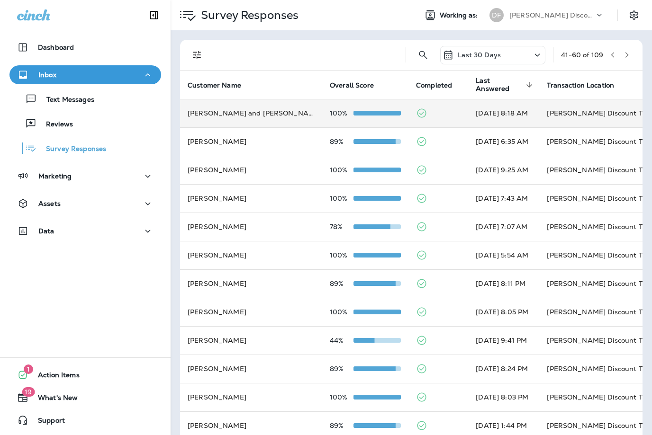
click at [585, 102] on td "[PERSON_NAME] Discount Tire & Alignment - Damariscotta (5 [PERSON_NAME] Plz,)" at bounding box center [610, 113] width 142 height 28
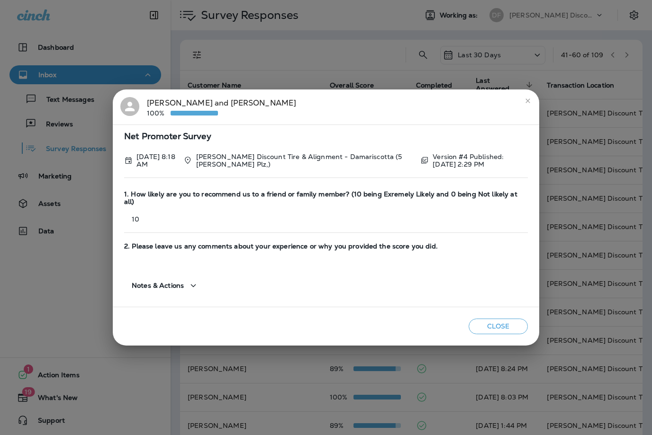
click at [526, 105] on icon "close" at bounding box center [528, 101] width 8 height 8
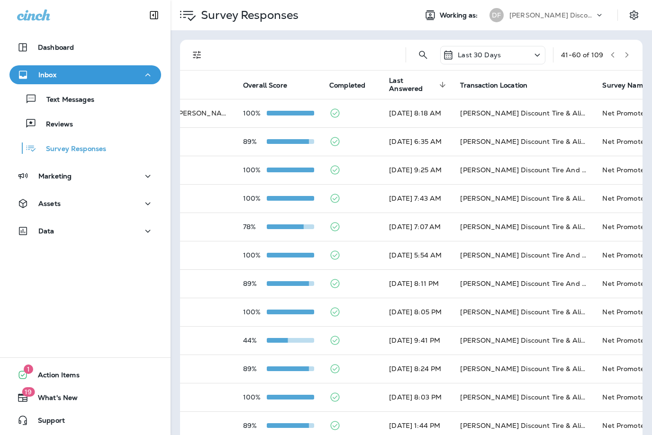
scroll to position [0, 86]
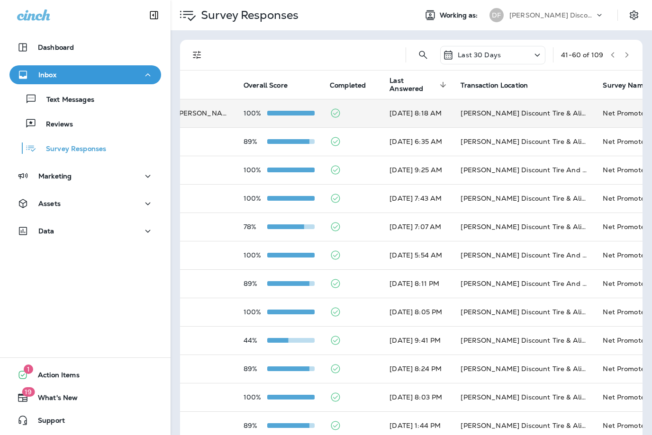
click at [612, 100] on td "Net Promoter Survey" at bounding box center [637, 113] width 85 height 28
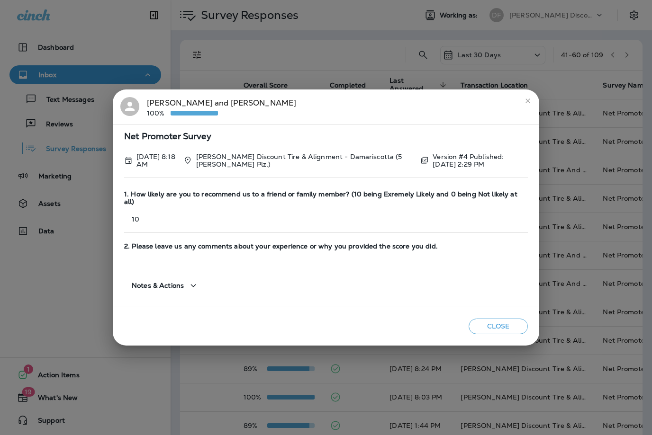
click at [527, 101] on icon "close" at bounding box center [528, 101] width 8 height 8
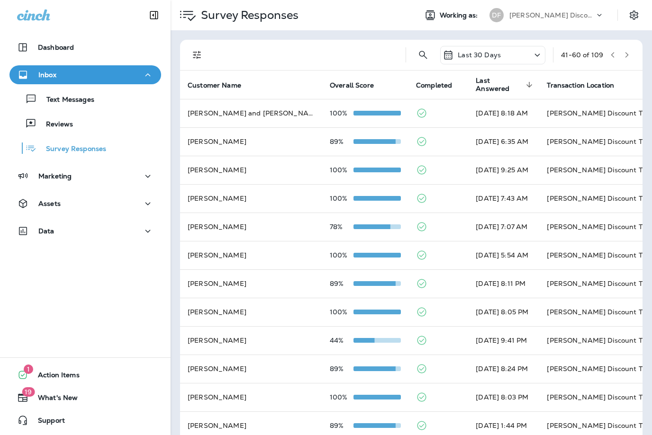
scroll to position [0, 0]
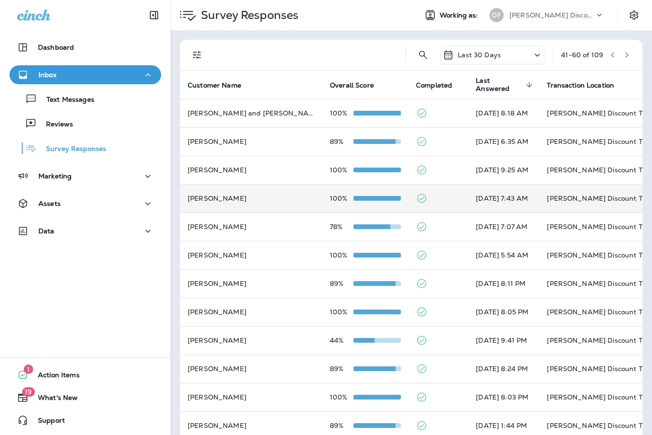
click at [598, 185] on td "[PERSON_NAME] Discount Tire & Alignment [PERSON_NAME] ([STREET_ADDRESS])" at bounding box center [610, 198] width 142 height 28
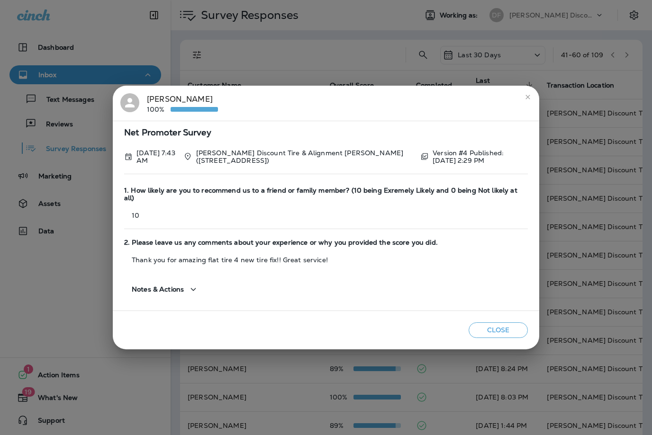
click at [508, 333] on button "Close" at bounding box center [498, 331] width 59 height 16
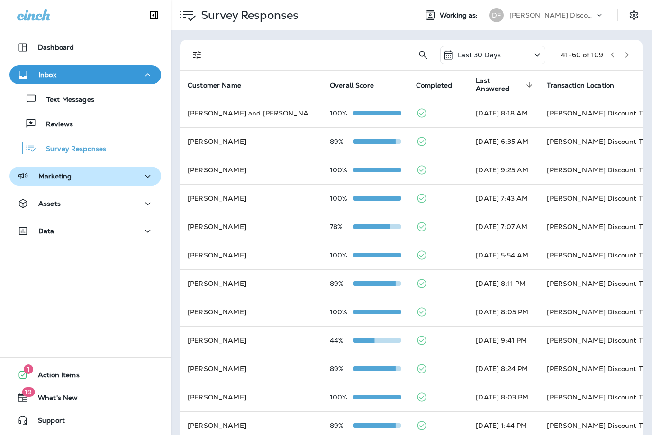
click at [24, 181] on icon "button" at bounding box center [23, 176] width 12 height 11
click at [23, 181] on icon "button" at bounding box center [23, 176] width 12 height 11
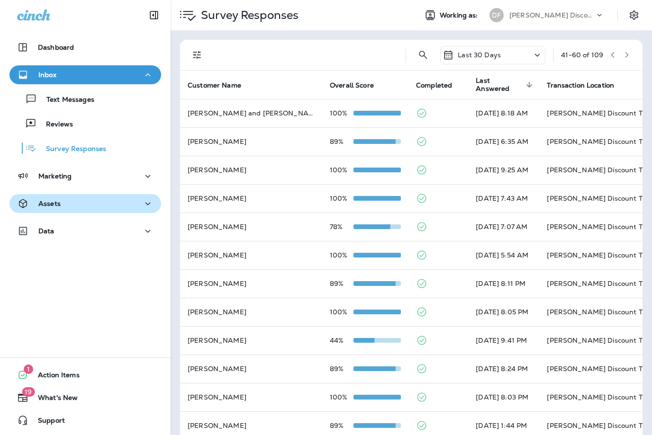
click at [20, 207] on icon "button" at bounding box center [23, 203] width 8 height 9
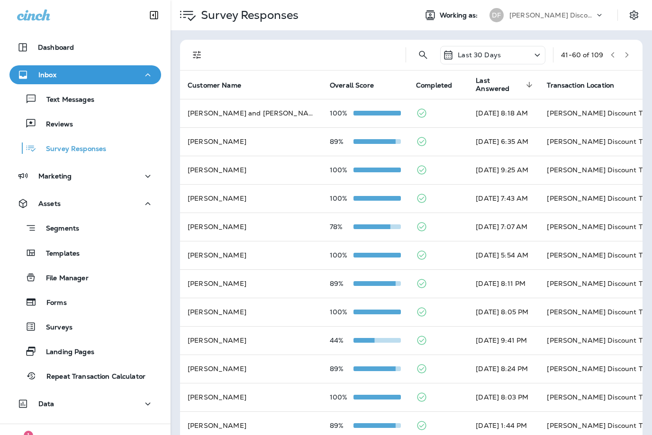
click at [7, 20] on div at bounding box center [85, 14] width 171 height 28
click at [27, 50] on icon "button" at bounding box center [22, 47] width 11 height 11
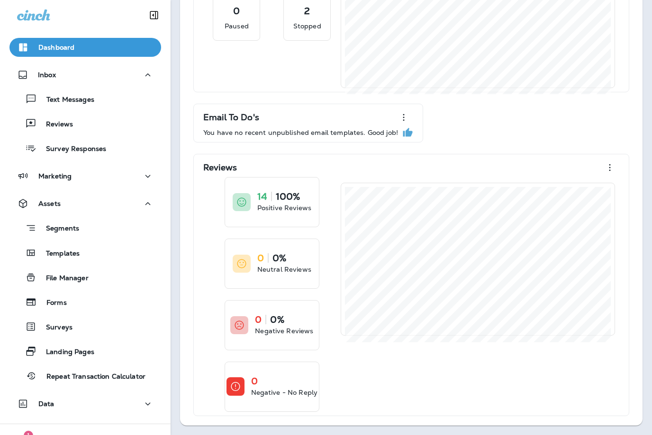
scroll to position [154, 0]
